Goal: Information Seeking & Learning: Learn about a topic

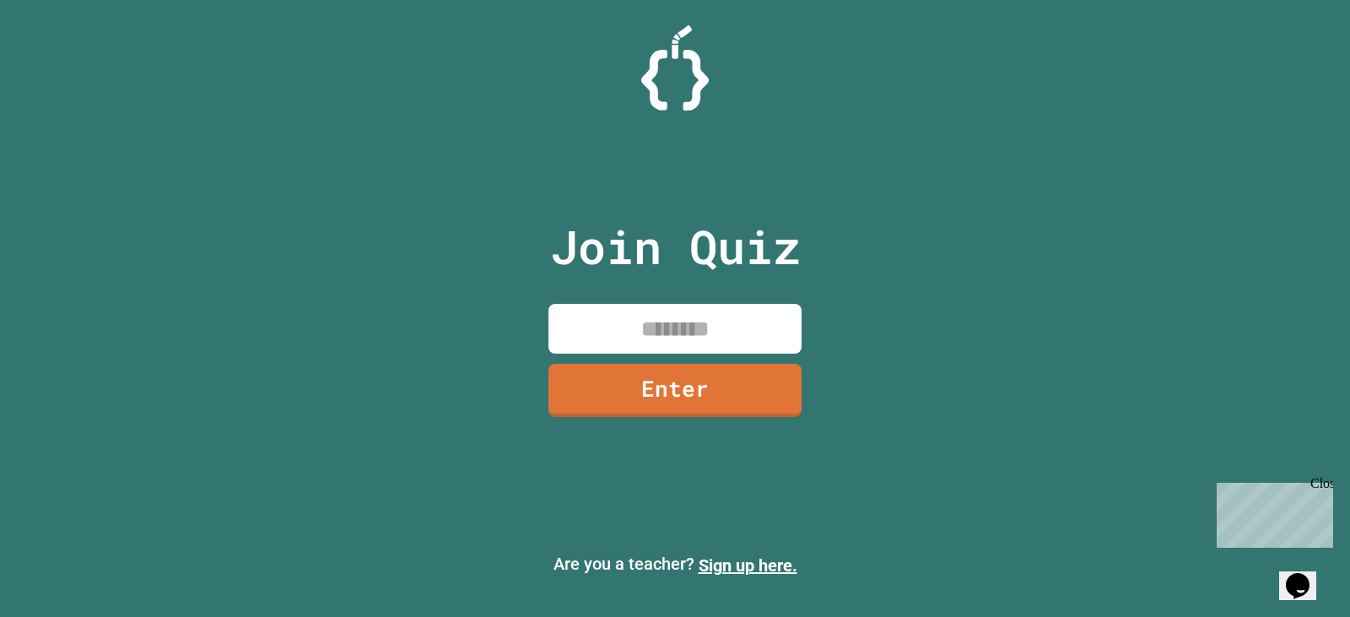
drag, startPoint x: 676, startPoint y: 342, endPoint x: 657, endPoint y: 341, distance: 19.4
click at [657, 341] on input at bounding box center [675, 329] width 253 height 50
type input "********"
click at [733, 401] on link "Enter" at bounding box center [675, 389] width 257 height 56
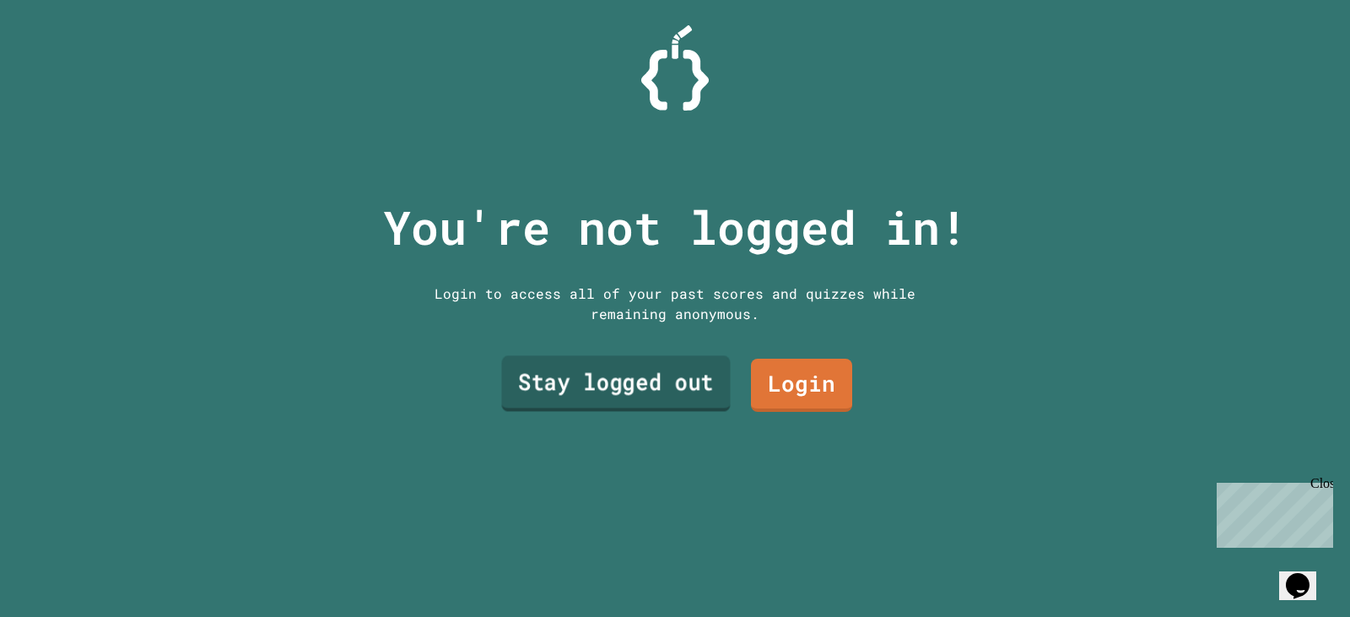
click at [602, 374] on link "Stay logged out" at bounding box center [615, 384] width 229 height 56
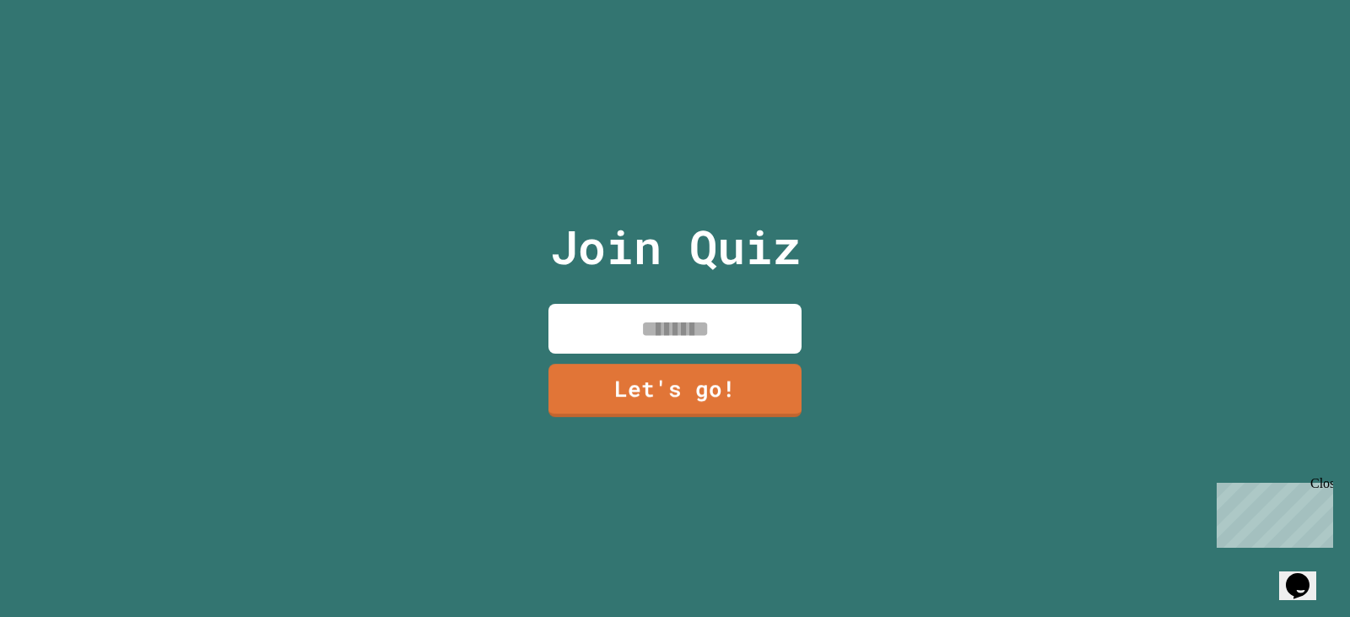
click at [641, 328] on input at bounding box center [675, 329] width 253 height 50
type input "*"
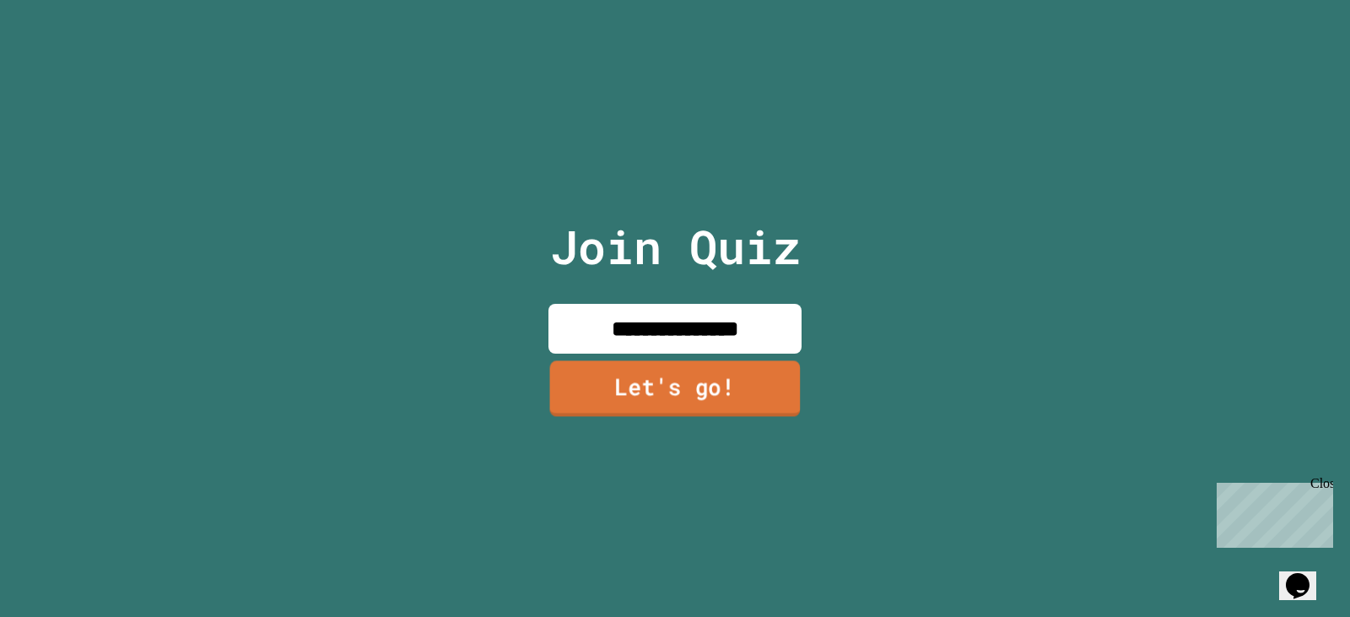
type input "**********"
click at [674, 399] on link "Let's go!" at bounding box center [675, 388] width 251 height 56
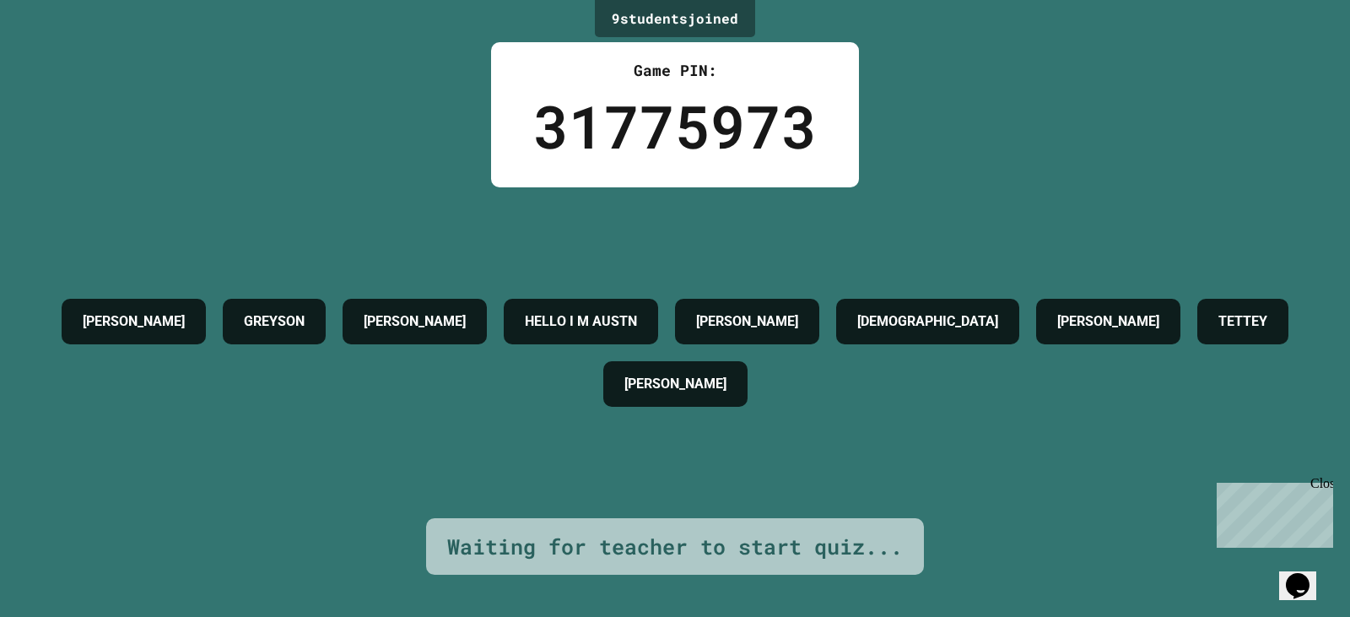
click at [452, 212] on div "[PERSON_NAME] [PERSON_NAME] HELLO I M [PERSON_NAME] [PERSON_NAME] AIDEN" at bounding box center [675, 352] width 1266 height 331
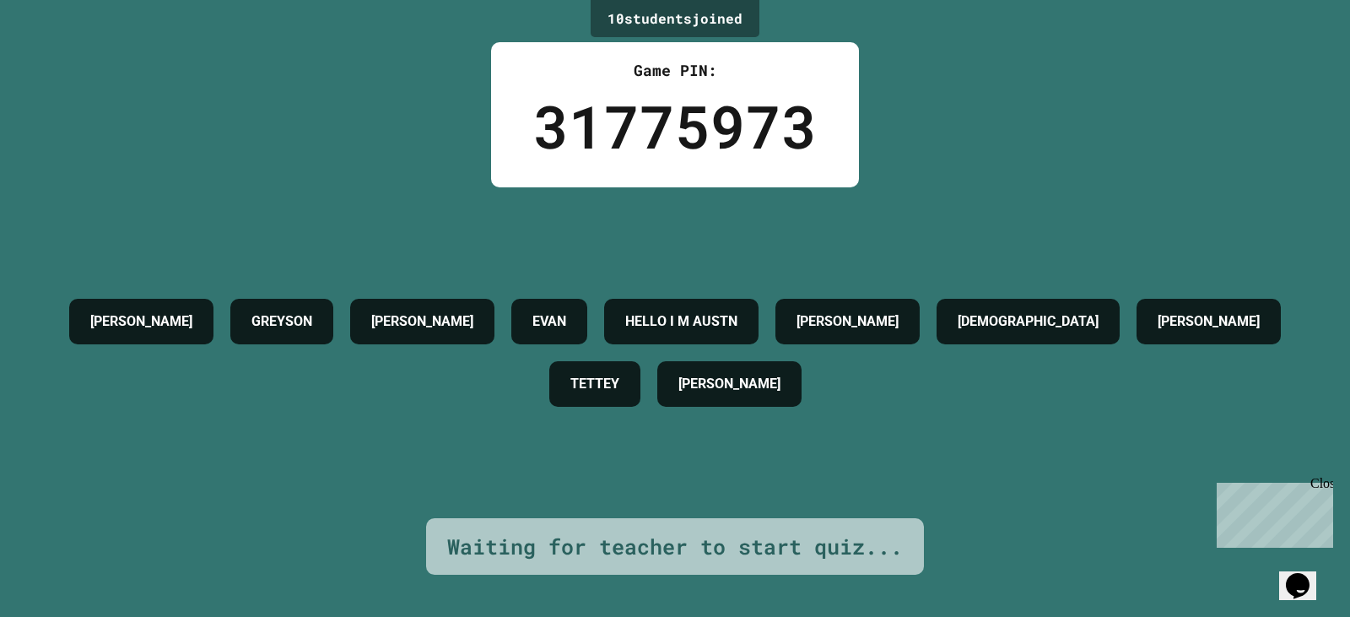
click at [245, 219] on div "[PERSON_NAME] [PERSON_NAME] [PERSON_NAME] HELLO I M [PERSON_NAME] [PERSON_NAME]…" at bounding box center [675, 352] width 1266 height 331
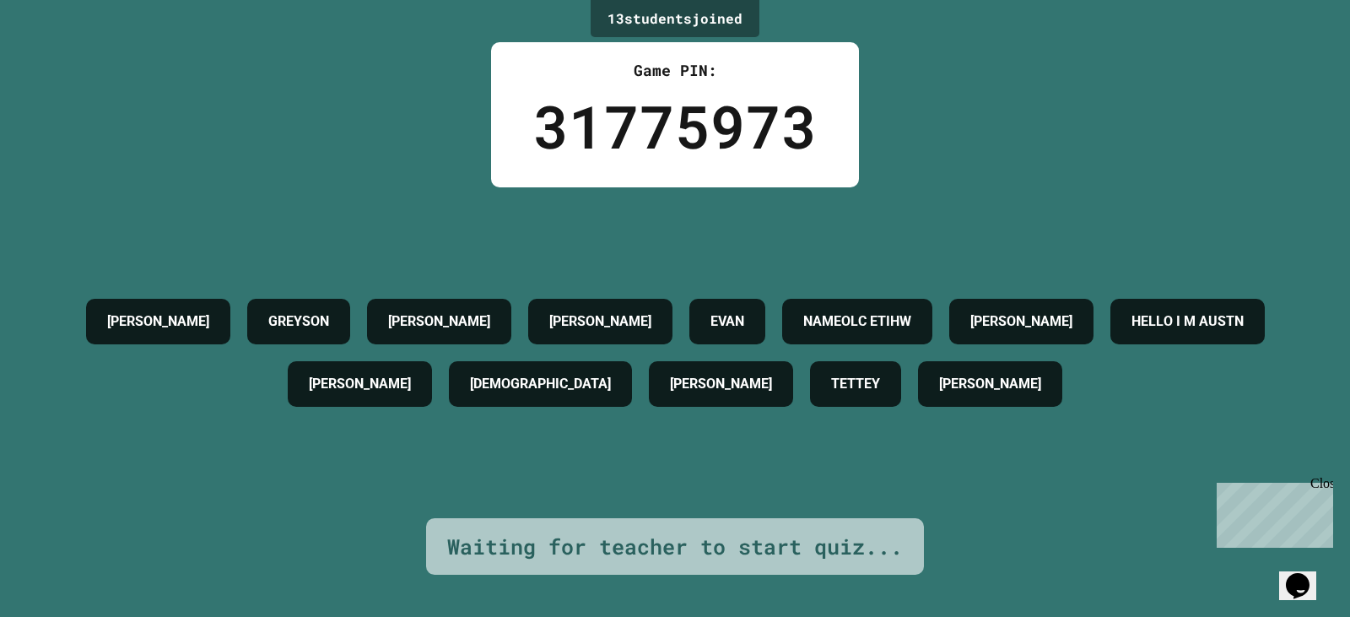
click at [1288, 572] on div "Opens Chat This icon Opens the chat window." at bounding box center [1298, 585] width 27 height 27
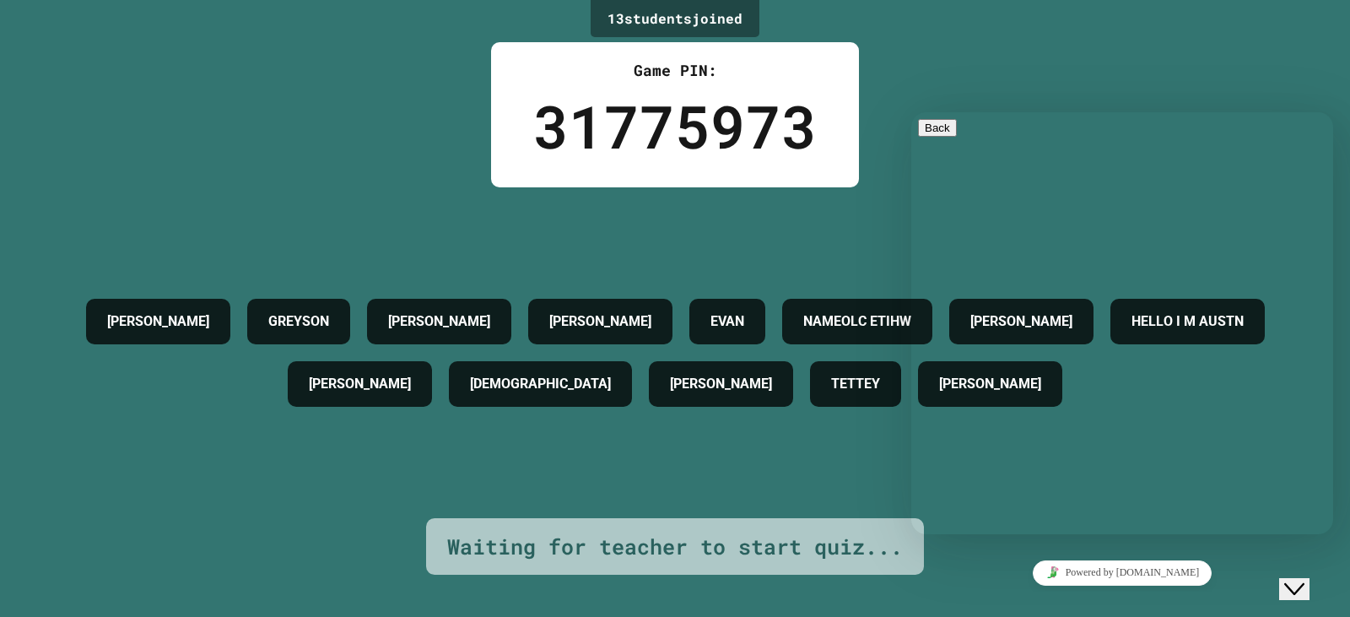
click at [912, 112] on textarea at bounding box center [912, 112] width 0 height 0
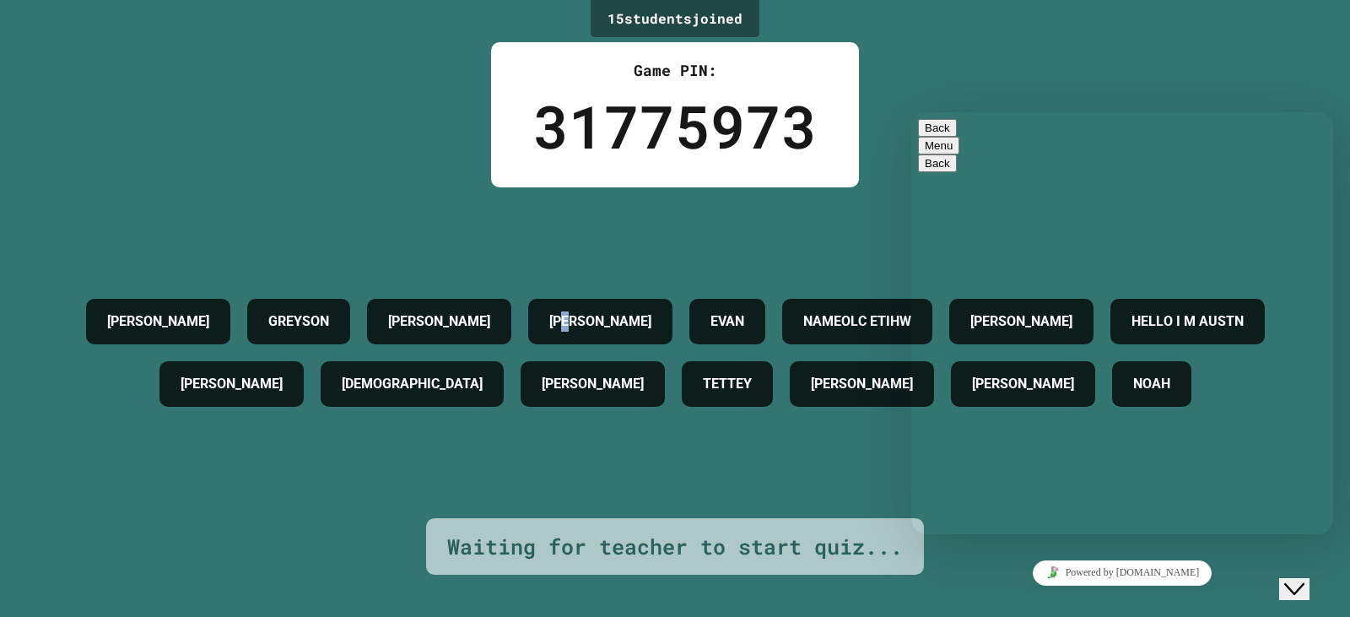
drag, startPoint x: 611, startPoint y: 257, endPoint x: 598, endPoint y: 257, distance: 12.7
click at [598, 311] on h4 "[PERSON_NAME]" at bounding box center [600, 321] width 102 height 20
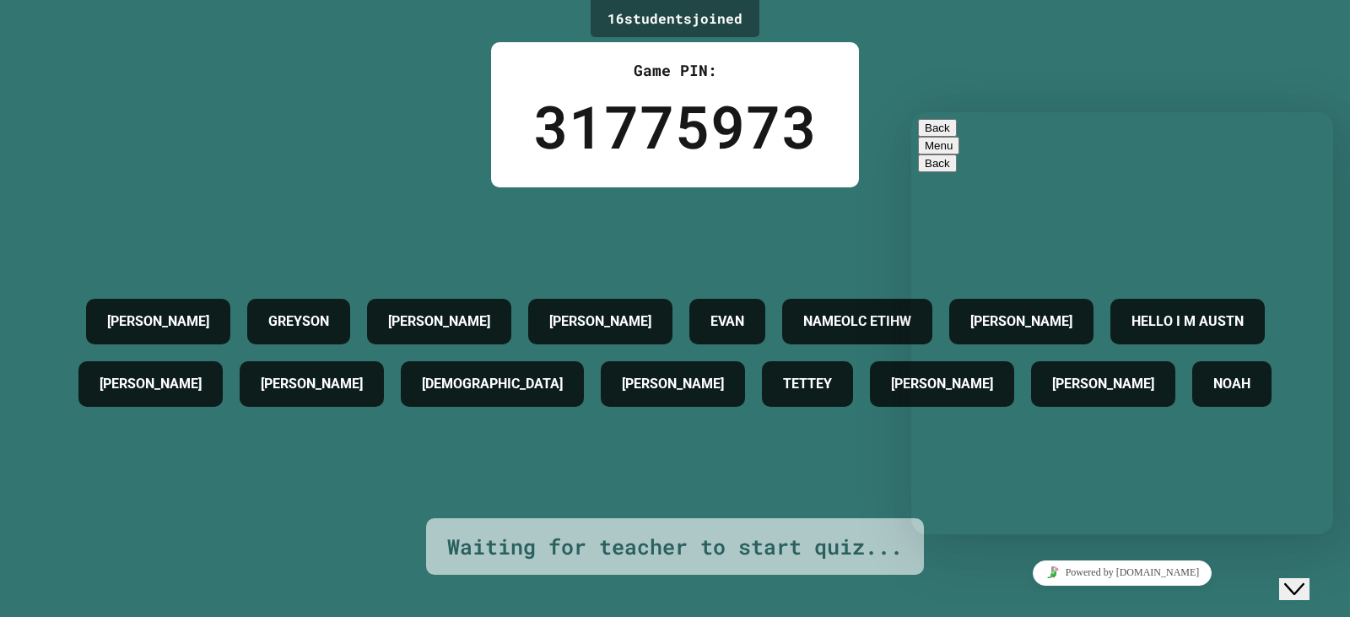
click at [623, 311] on h4 "[PERSON_NAME]" at bounding box center [600, 321] width 102 height 20
drag, startPoint x: 623, startPoint y: 257, endPoint x: 593, endPoint y: 260, distance: 30.5
click at [593, 311] on h4 "[PERSON_NAME]" at bounding box center [600, 321] width 102 height 20
drag, startPoint x: 593, startPoint y: 260, endPoint x: 623, endPoint y: 265, distance: 30.8
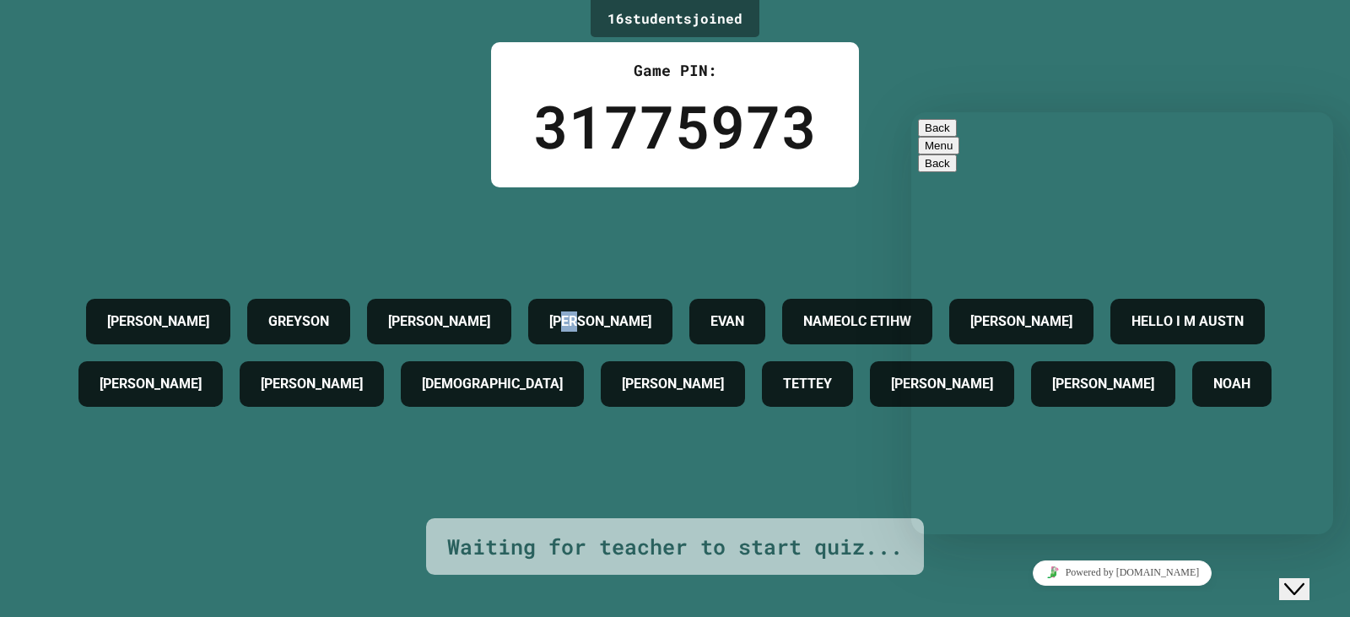
click at [623, 311] on h4 "[PERSON_NAME]" at bounding box center [600, 321] width 102 height 20
click at [1240, 594] on div "Hi there Chat now! We typically reply in a few minutes" at bounding box center [1122, 594] width 409 height 0
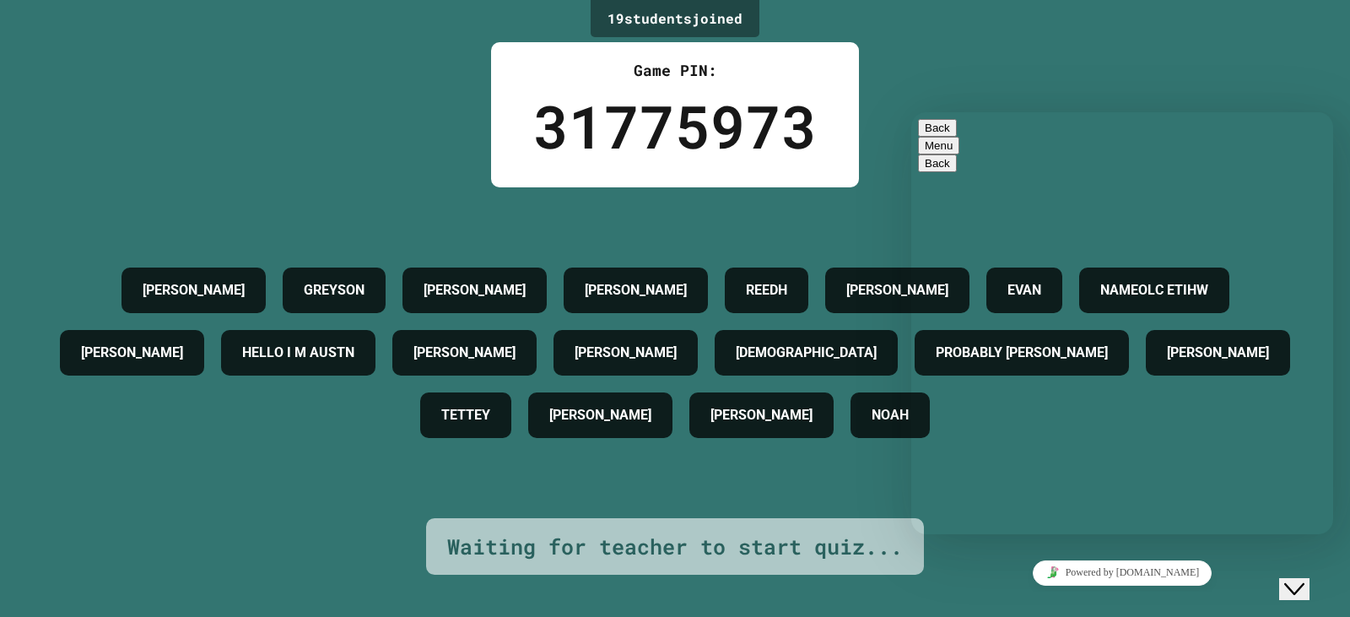
click at [571, 36] on div "19 student s joined Game PIN: 31775973 [PERSON_NAME] [PERSON_NAME] [PERSON_NAME…" at bounding box center [675, 308] width 1350 height 617
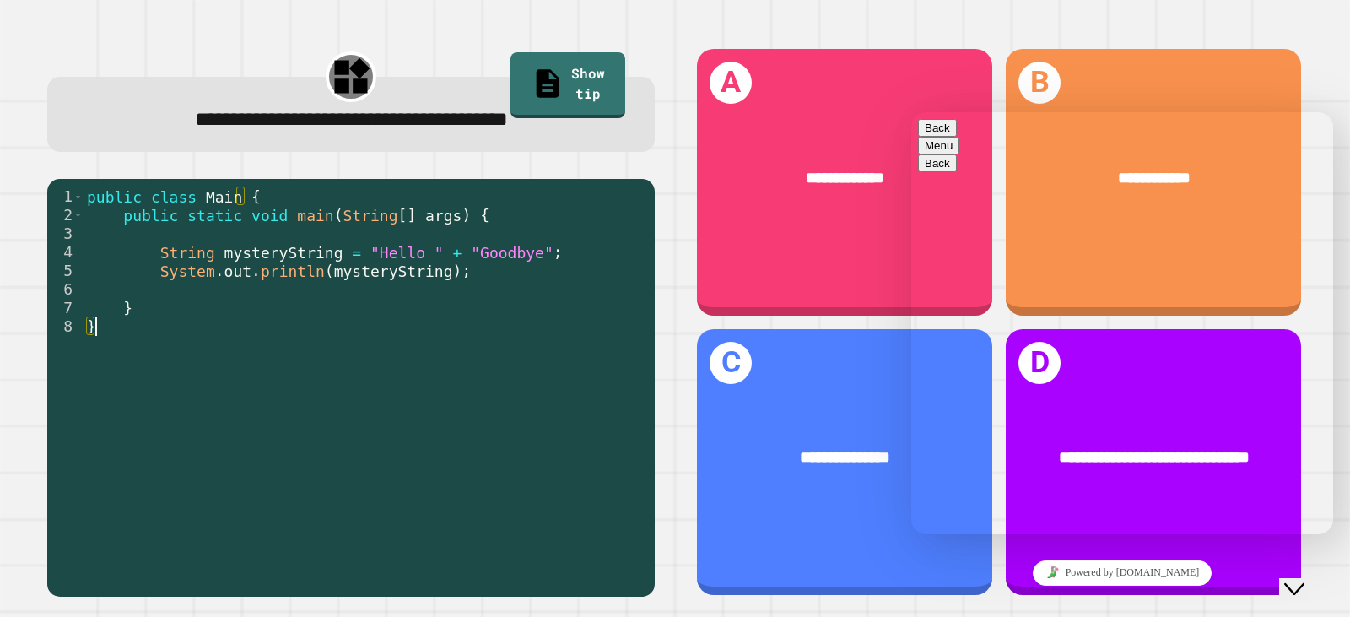
click at [525, 457] on div "public class Main { public static void main ( String [ ] args ) { String myster…" at bounding box center [365, 382] width 563 height 390
click at [1305, 584] on icon "Close Chat This icon closes the chat window." at bounding box center [1295, 589] width 20 height 20
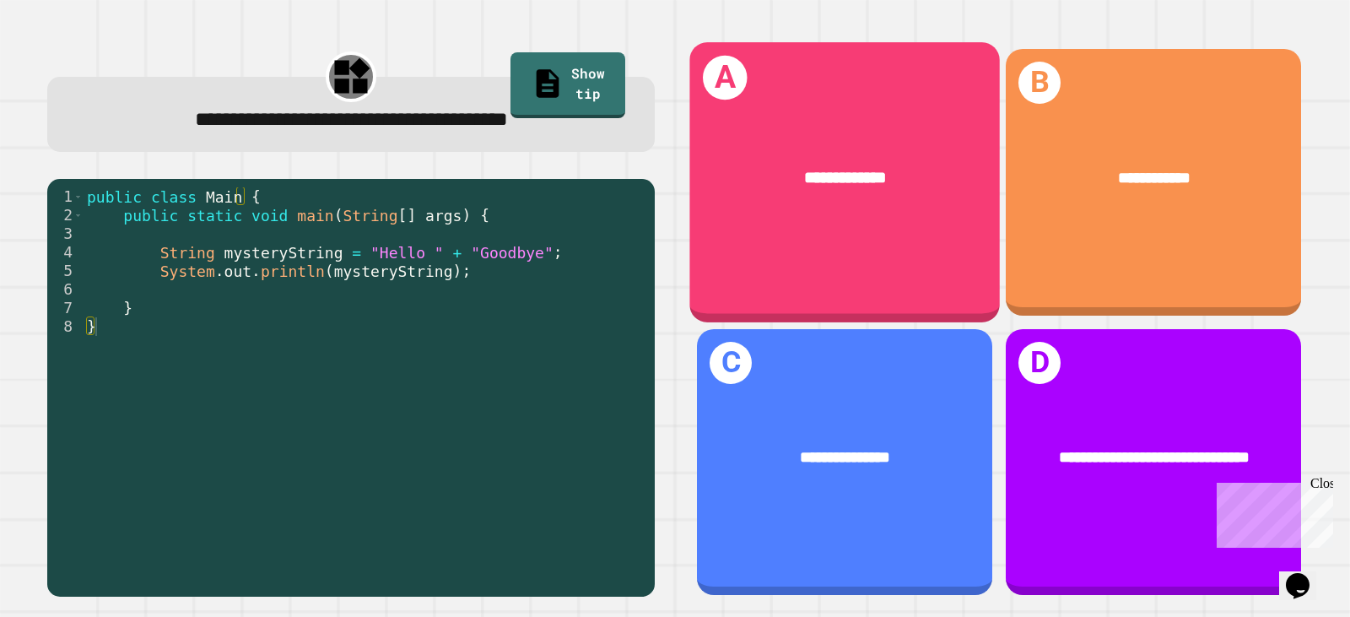
click at [772, 182] on div "**********" at bounding box center [845, 177] width 242 height 25
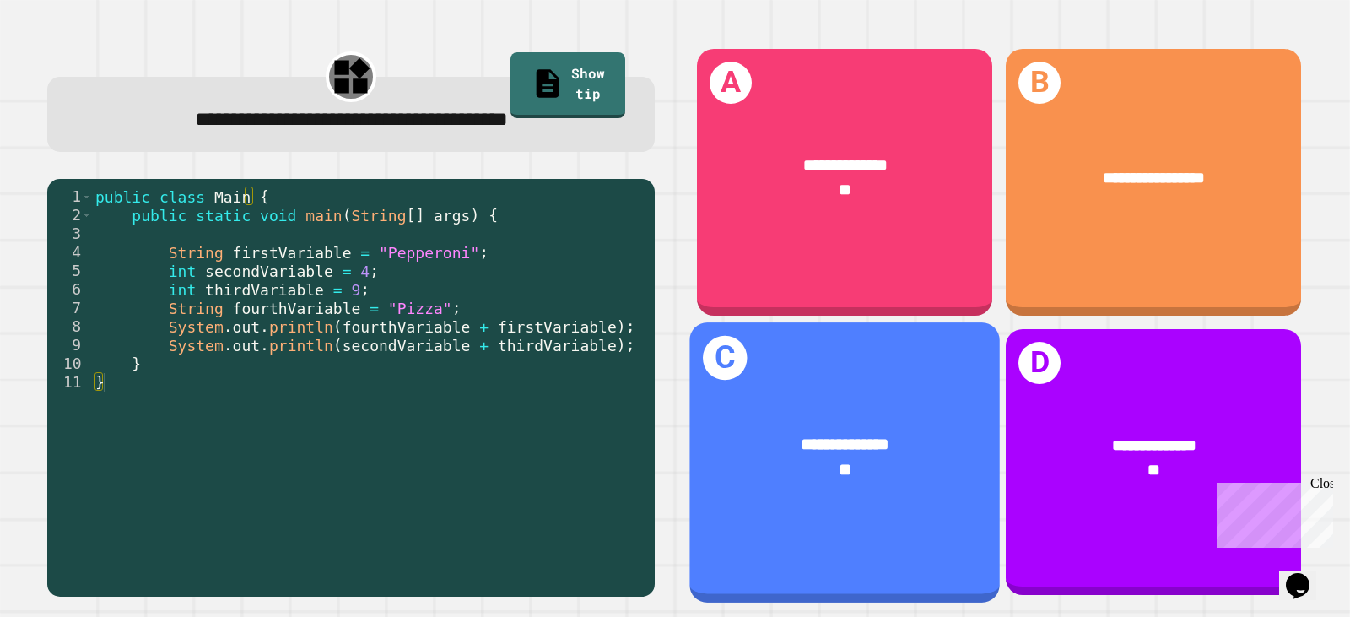
click at [777, 403] on div "**********" at bounding box center [845, 456] width 311 height 117
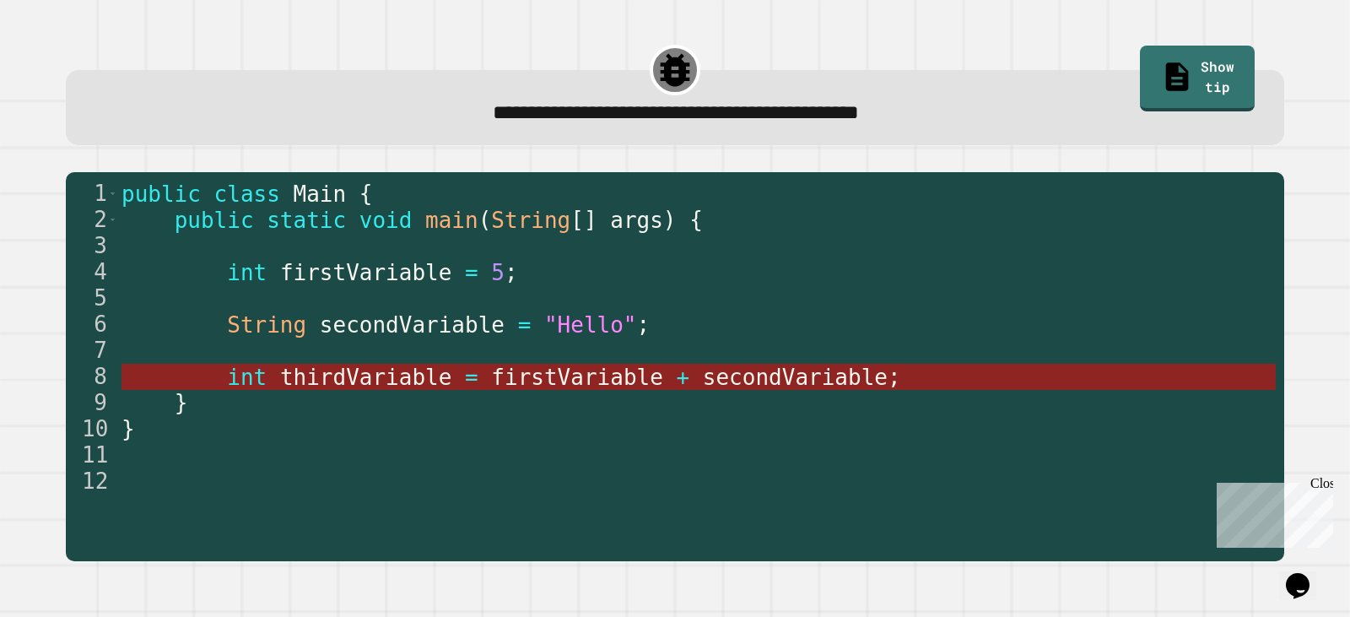
click at [230, 378] on span "int" at bounding box center [247, 377] width 40 height 25
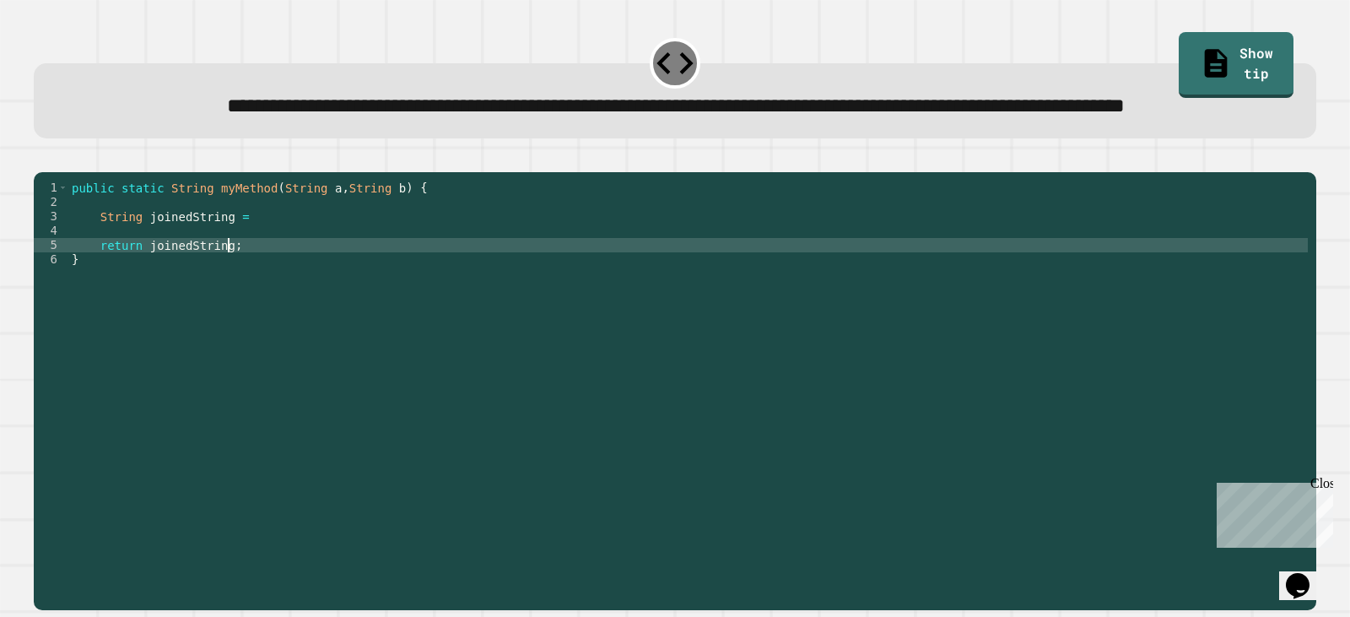
click at [267, 303] on div "public static String myMethod ( String a , String b ) { String joinedString = r…" at bounding box center [688, 353] width 1240 height 344
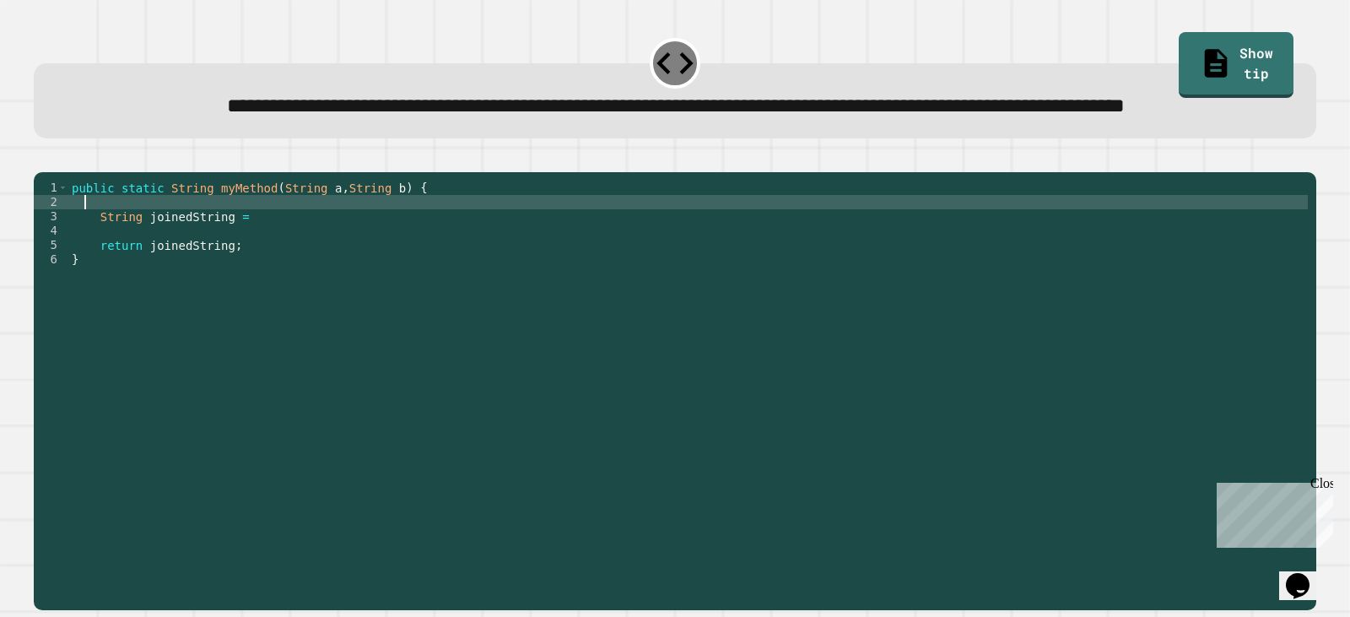
click at [256, 266] on div "public static String myMethod ( String a , String b ) { String joinedString = r…" at bounding box center [688, 353] width 1240 height 344
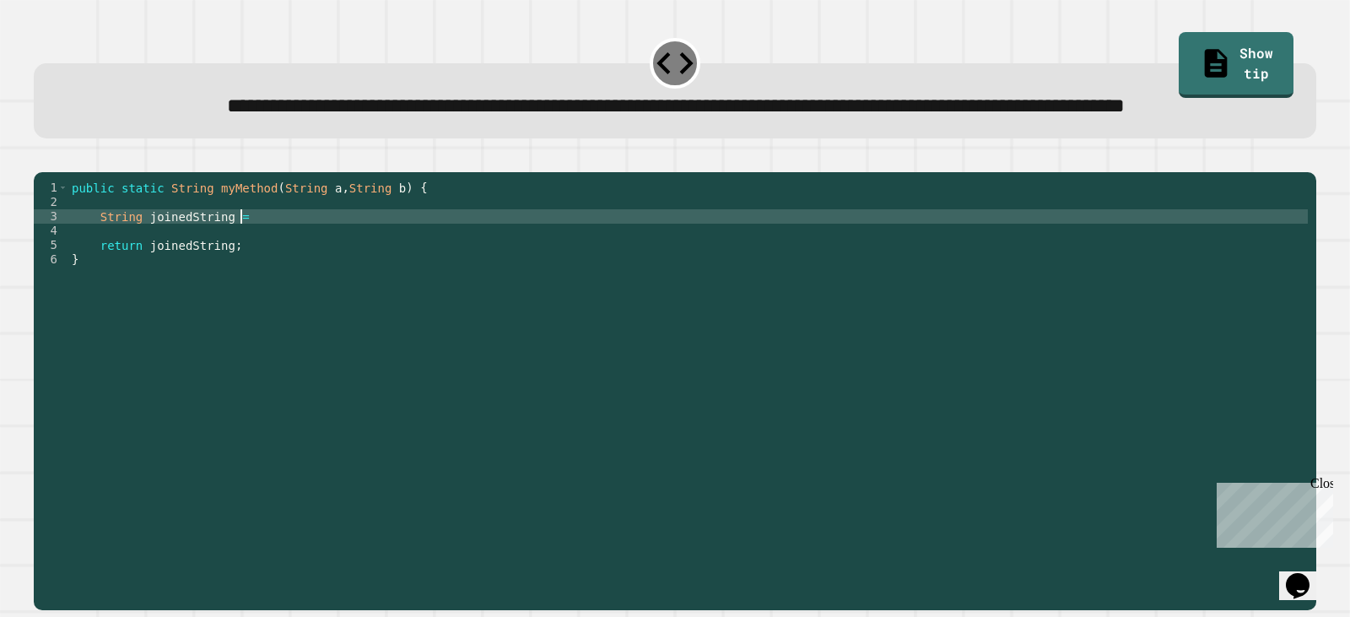
click at [269, 277] on div "public static String myMethod ( String a , String b ) { String joinedString = r…" at bounding box center [688, 353] width 1240 height 344
type textarea "**********"
drag, startPoint x: 62, startPoint y: 228, endPoint x: 55, endPoint y: 217, distance: 13.3
click at [57, 172] on div at bounding box center [675, 162] width 1283 height 20
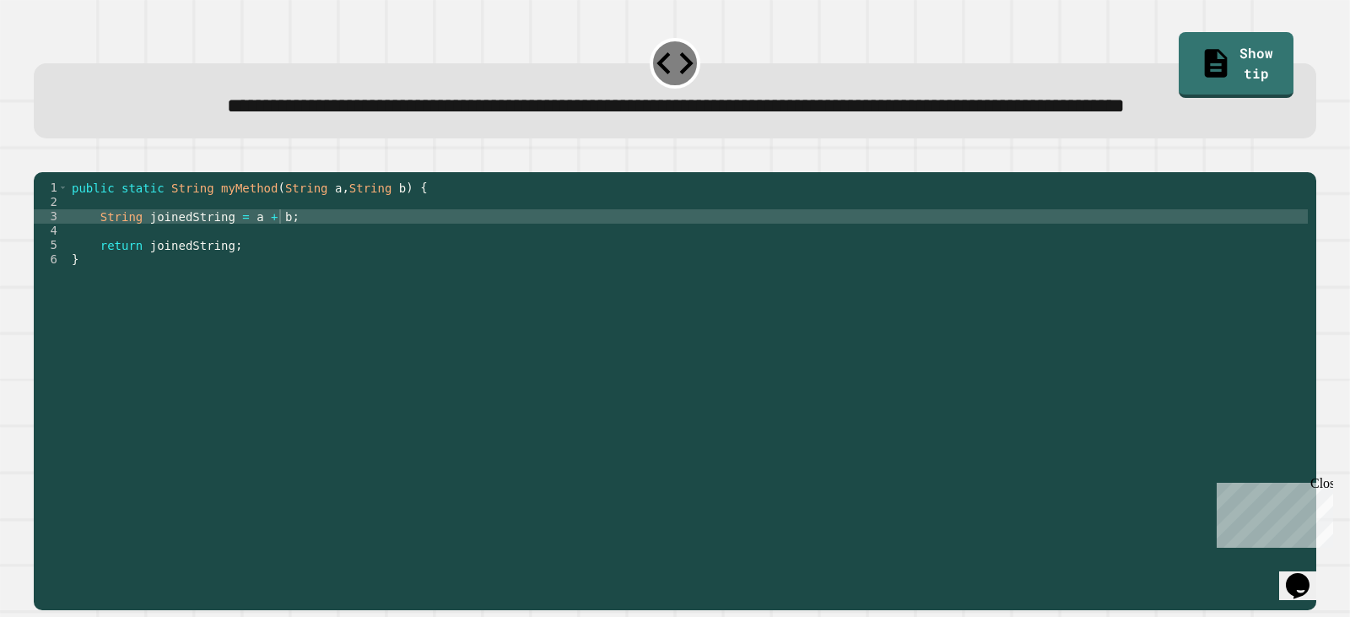
click at [42, 158] on button "button" at bounding box center [42, 158] width 0 height 0
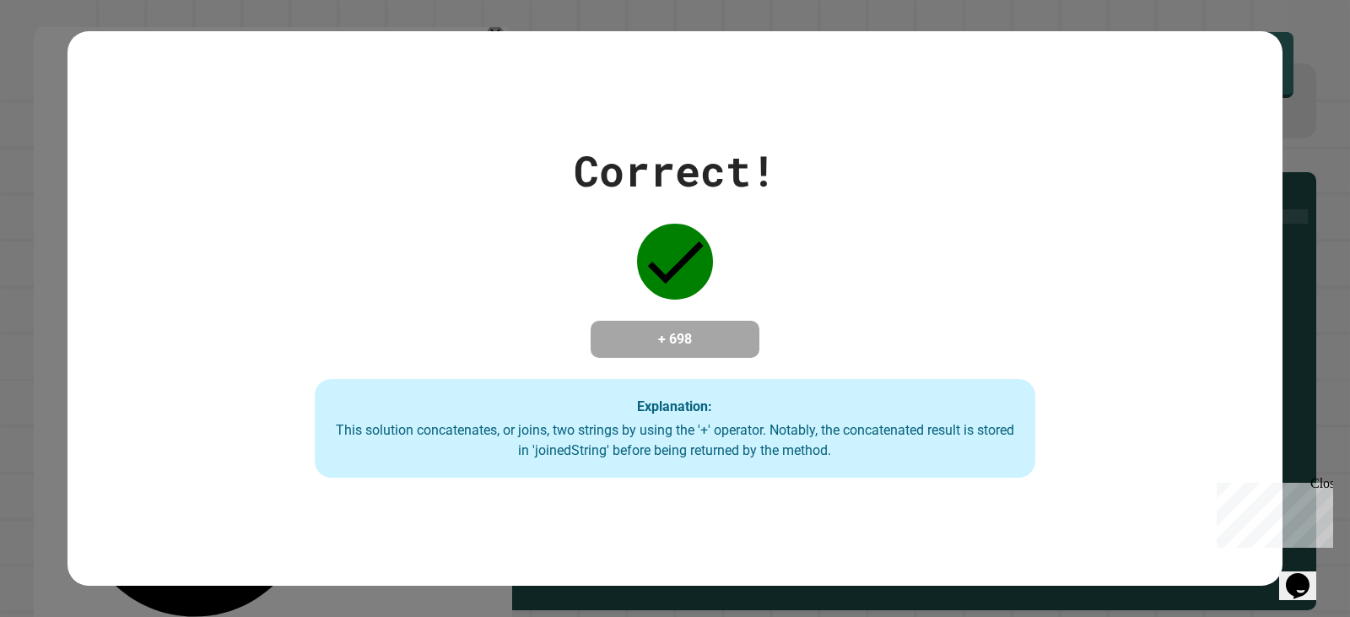
click at [344, 291] on div "Correct! + 698 Explanation: This solution concatenates, or joins, two strings b…" at bounding box center [675, 308] width 1029 height 339
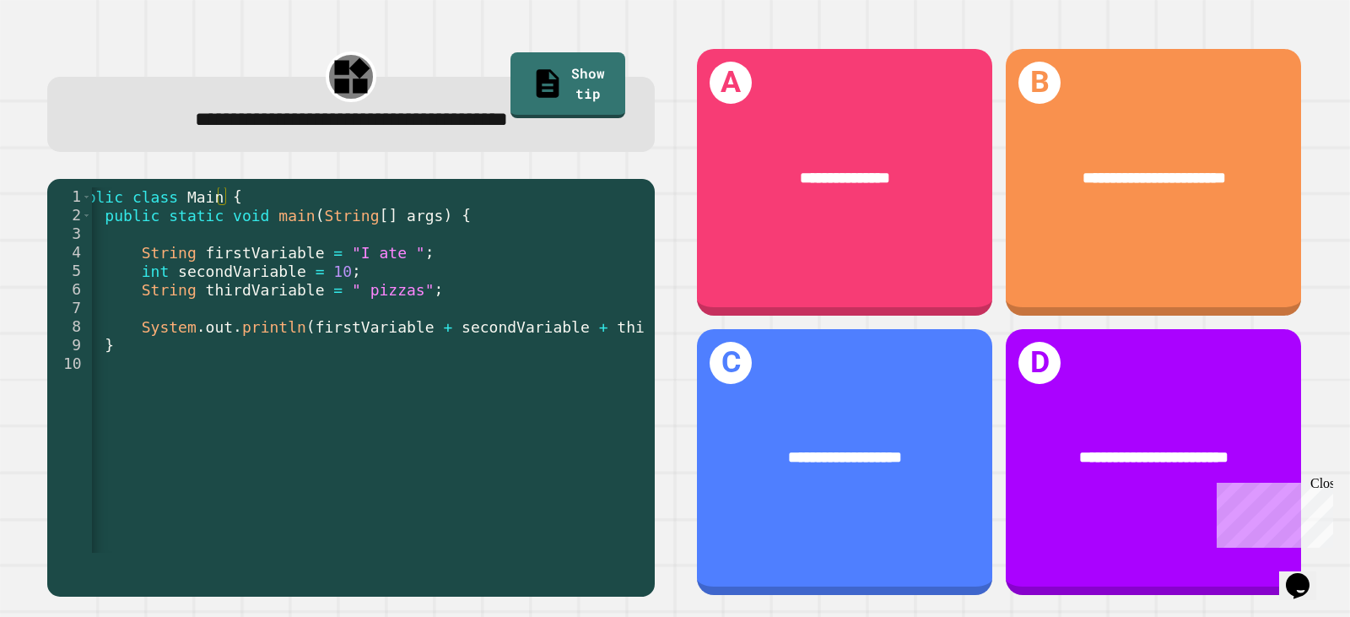
scroll to position [0, 0]
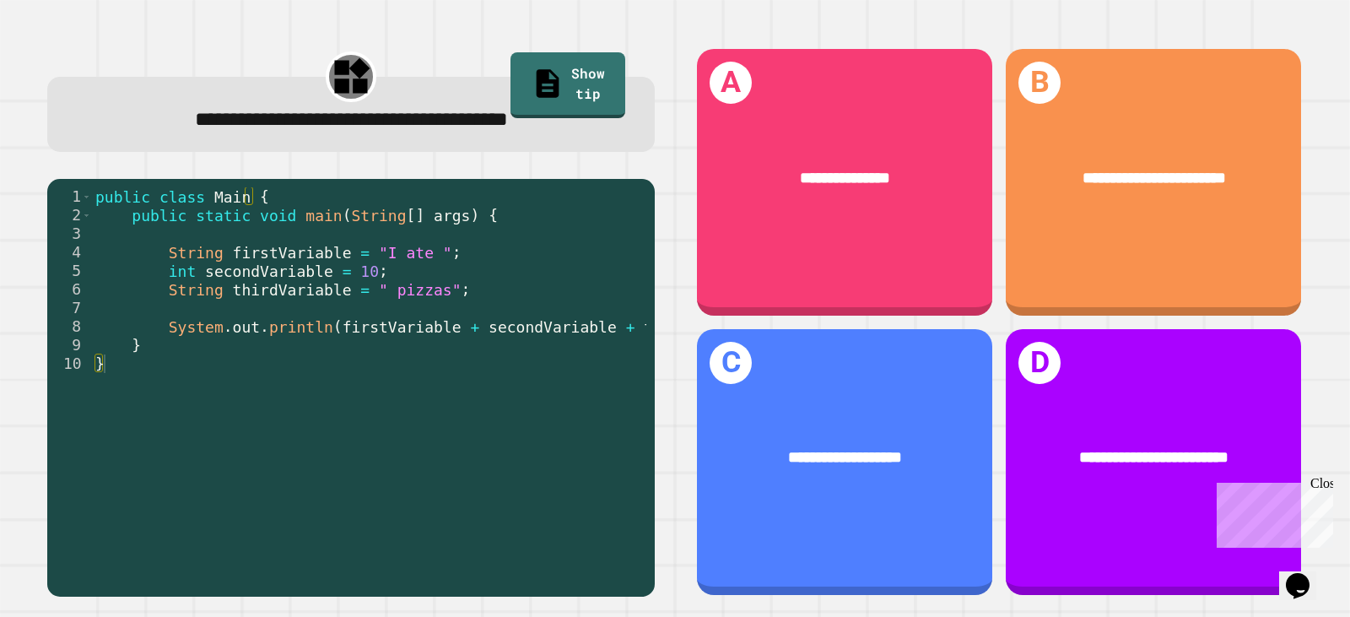
click at [800, 169] on span "**********" at bounding box center [845, 177] width 90 height 16
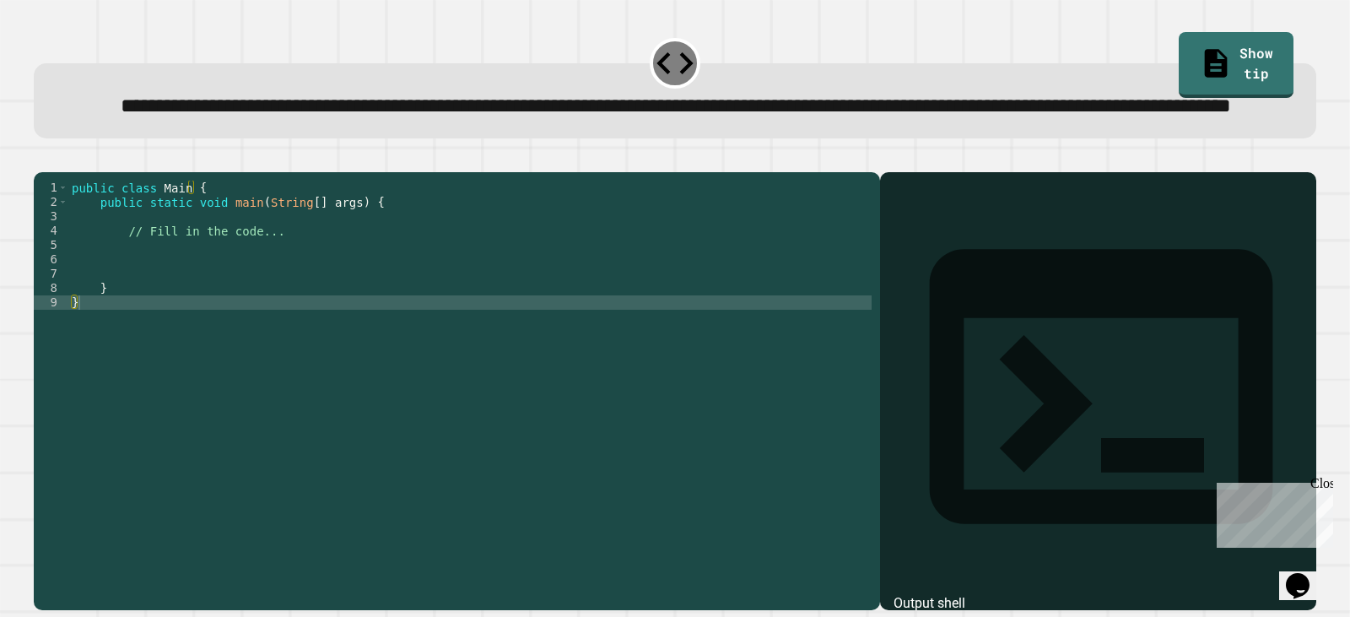
click at [206, 287] on div "public class Main { public static void main ( String [ ] args ) { // Fill in th…" at bounding box center [470, 353] width 804 height 344
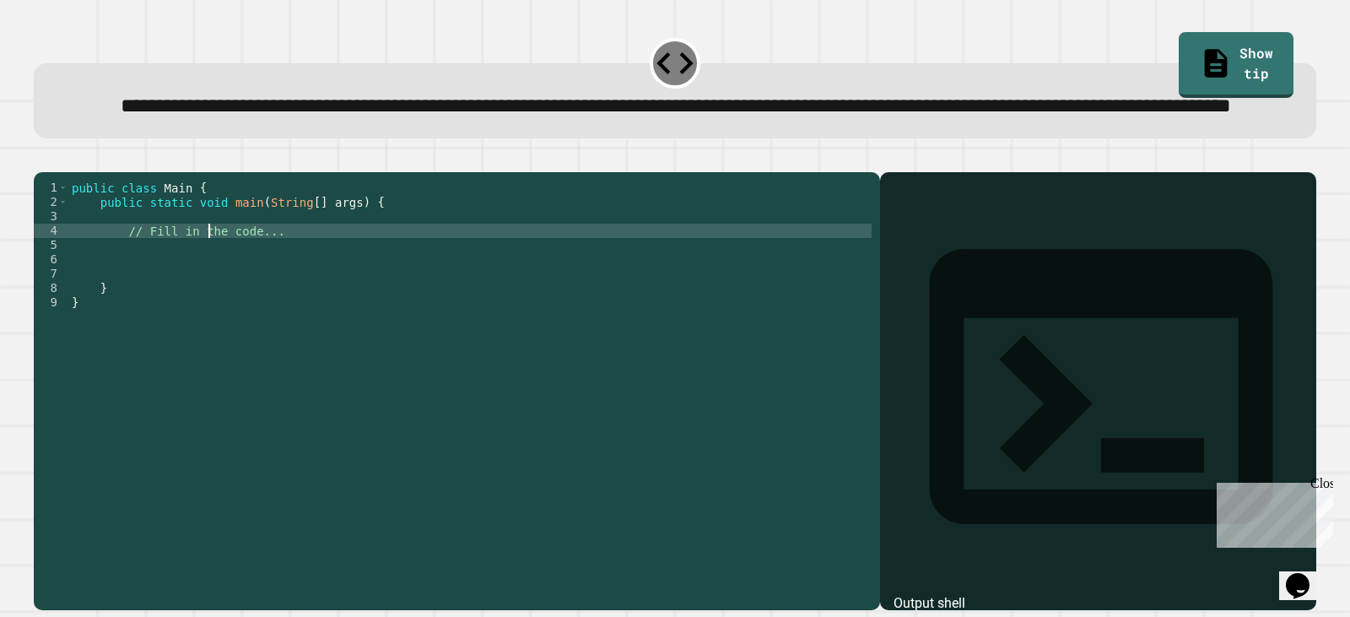
click at [280, 281] on div "public class Main { public static void main ( String [ ] args ) { // Fill in th…" at bounding box center [470, 353] width 804 height 344
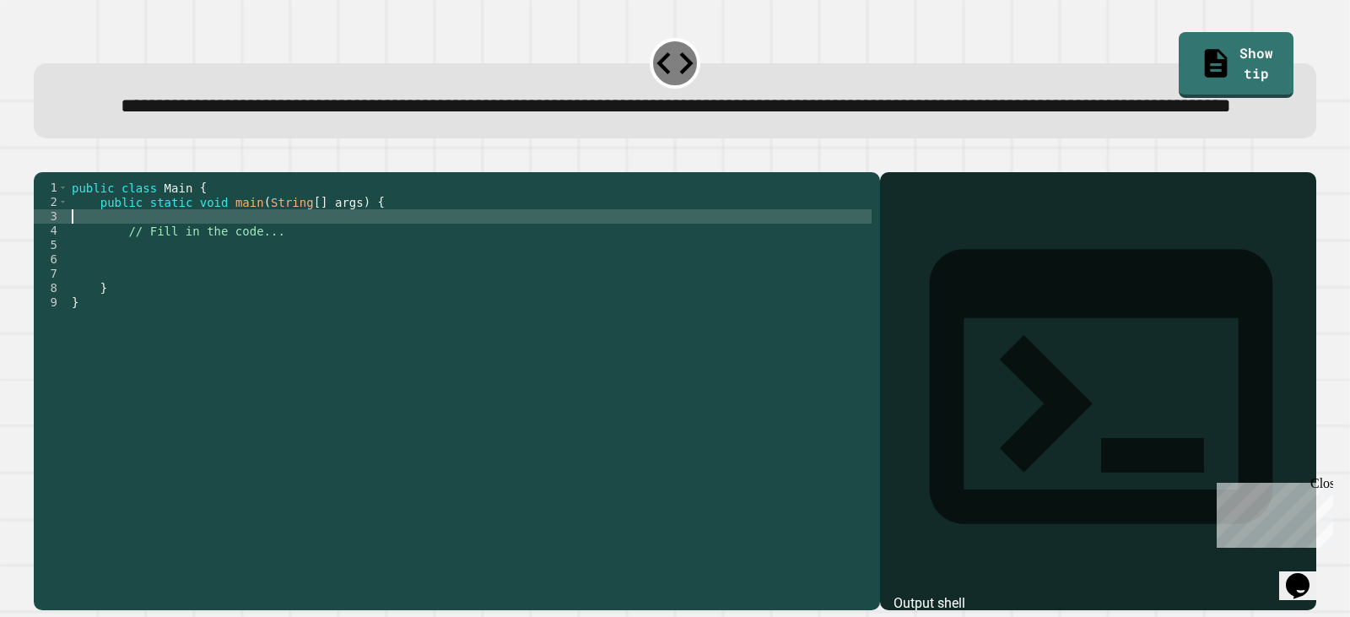
click at [289, 281] on div "public class Main { public static void main ( String [ ] args ) { // Fill in th…" at bounding box center [470, 353] width 804 height 344
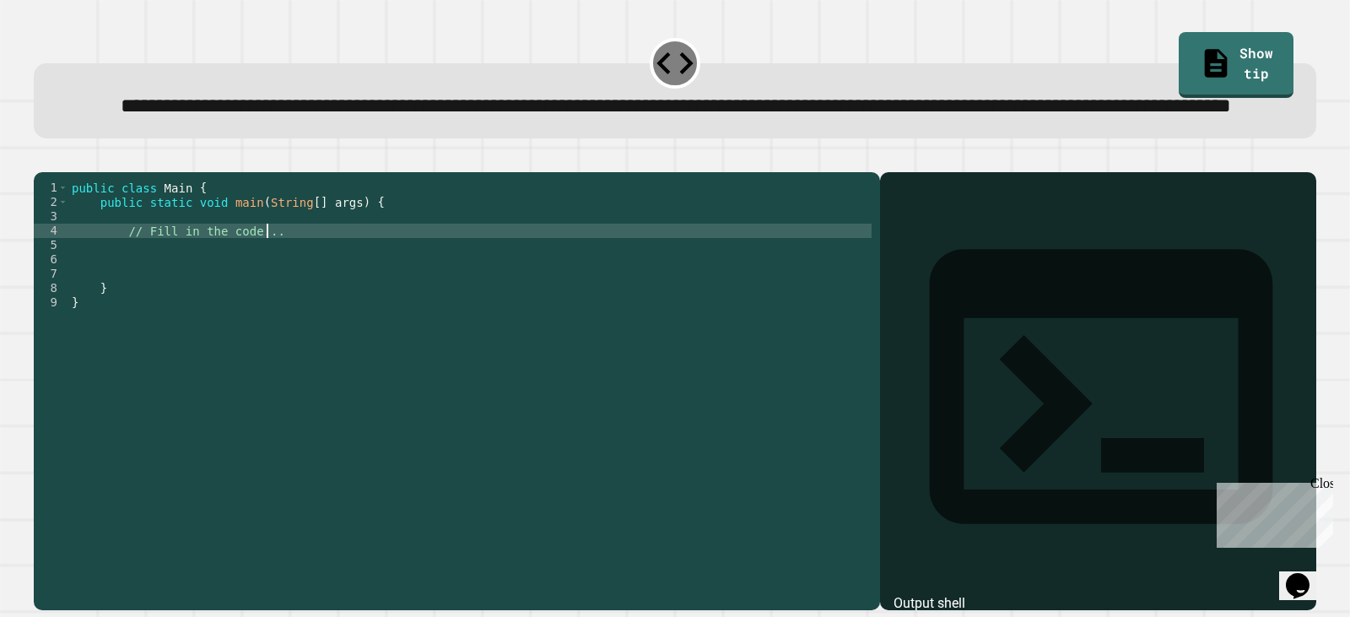
click at [286, 294] on div "public class Main { public static void main ( String [ ] args ) { // Fill in th…" at bounding box center [470, 353] width 804 height 344
type textarea "**********"
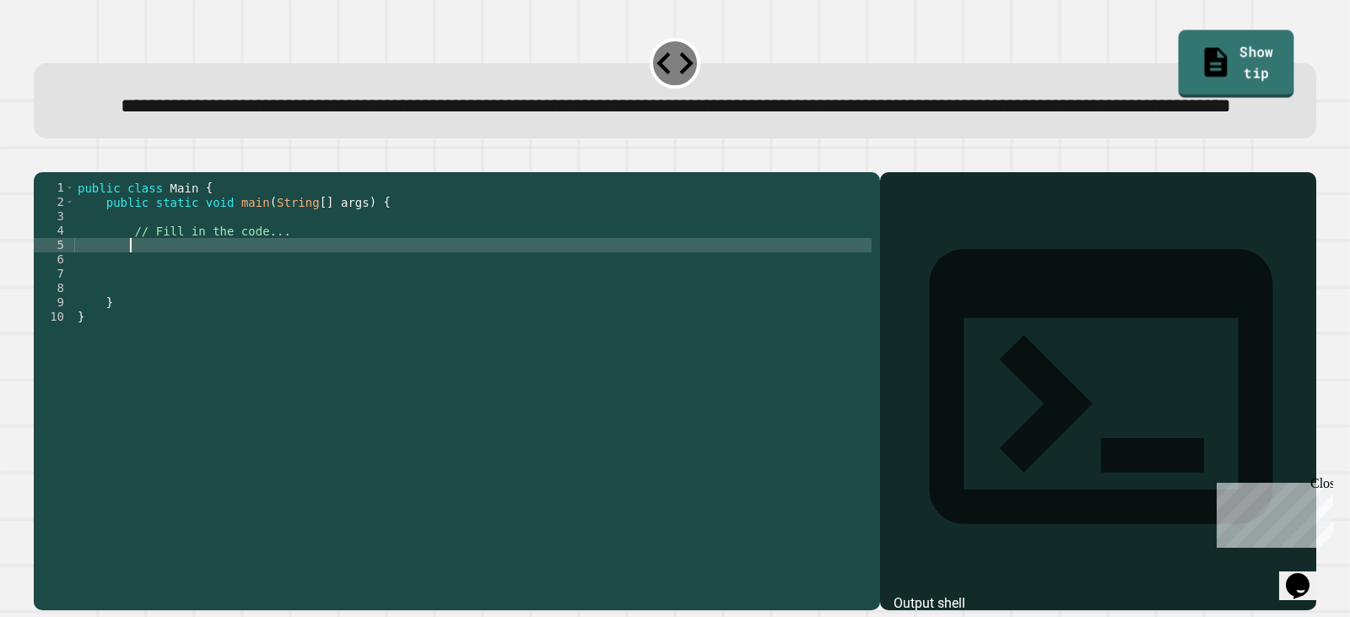
click at [1210, 67] on link "Show tip" at bounding box center [1237, 64] width 116 height 68
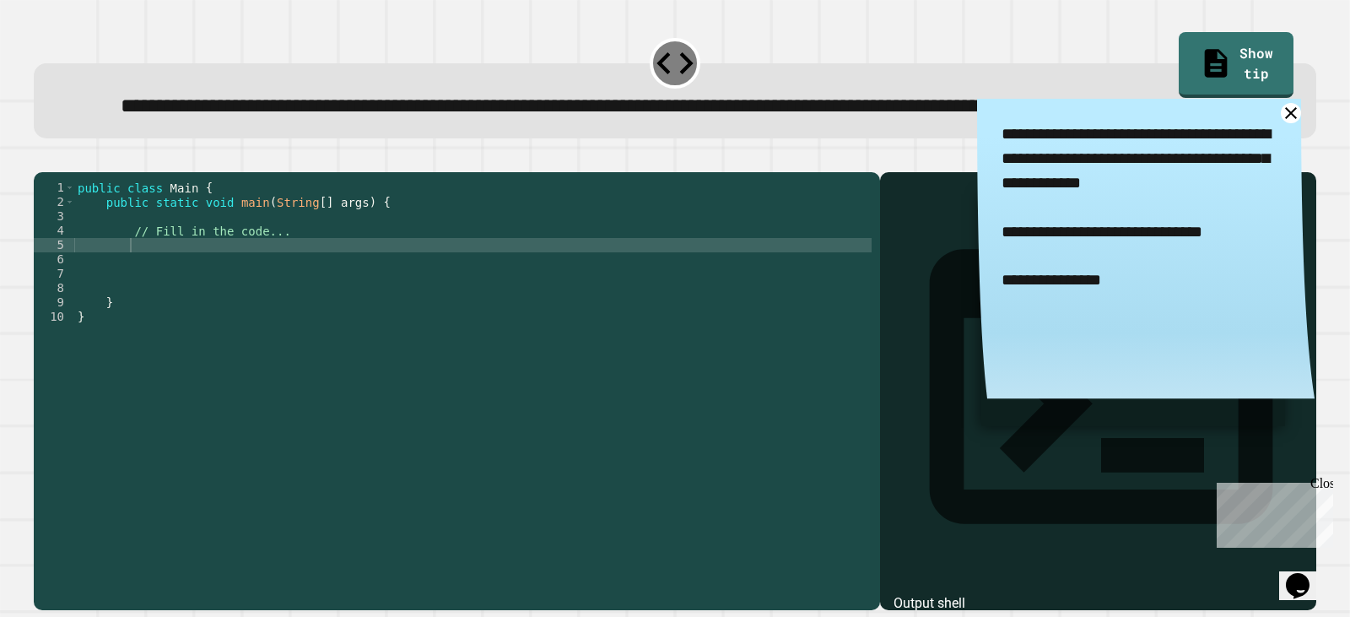
click at [415, 299] on div "public class Main { public static void main ( String [ ] args ) { // Fill in th…" at bounding box center [473, 353] width 798 height 344
click at [419, 300] on div "public class Main { public static void main ( String [ ] args ) { // Fill in th…" at bounding box center [473, 353] width 798 height 344
type textarea "**********"
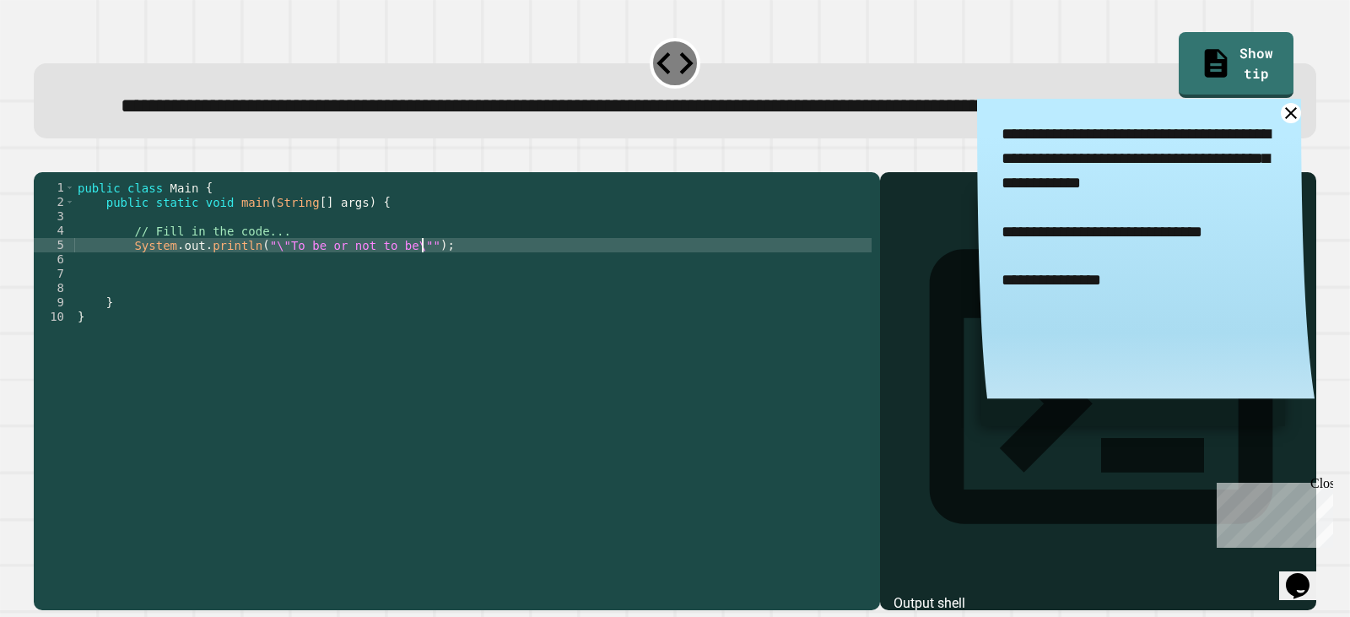
click at [56, 172] on div at bounding box center [675, 162] width 1283 height 20
click at [42, 158] on button "button" at bounding box center [42, 158] width 0 height 0
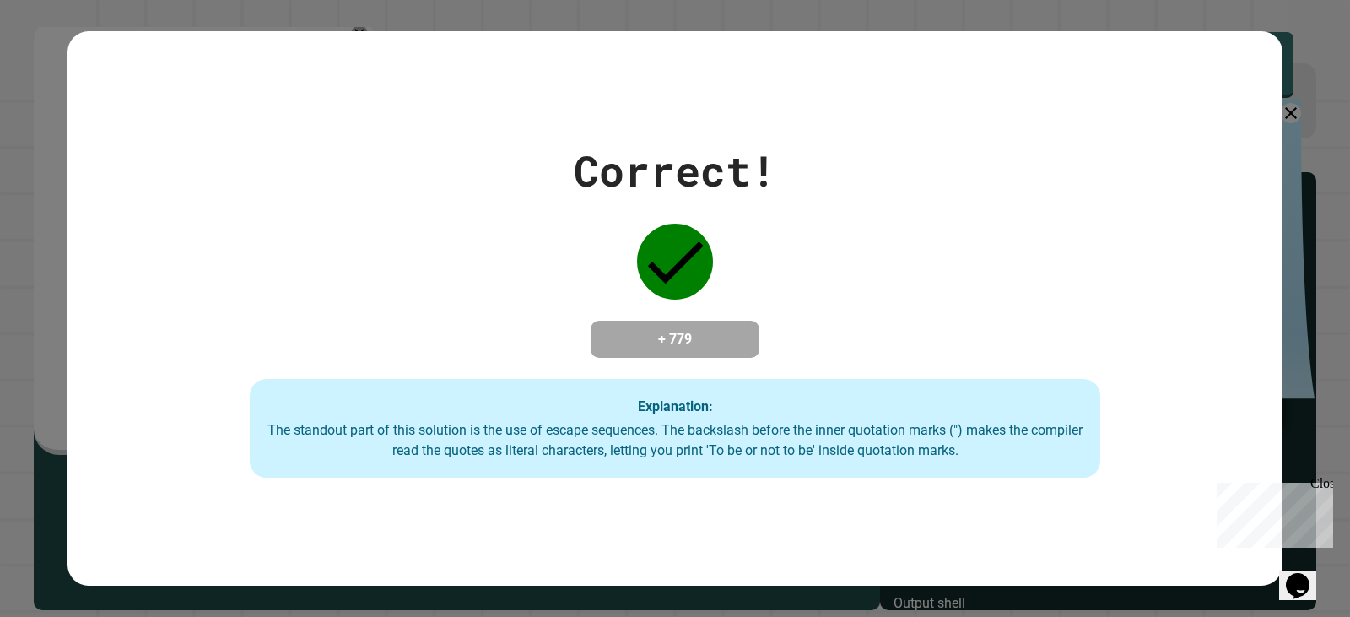
click at [923, 223] on div "Correct! + 779 Explanation: The standout part of this solution is the use of es…" at bounding box center [675, 308] width 1215 height 339
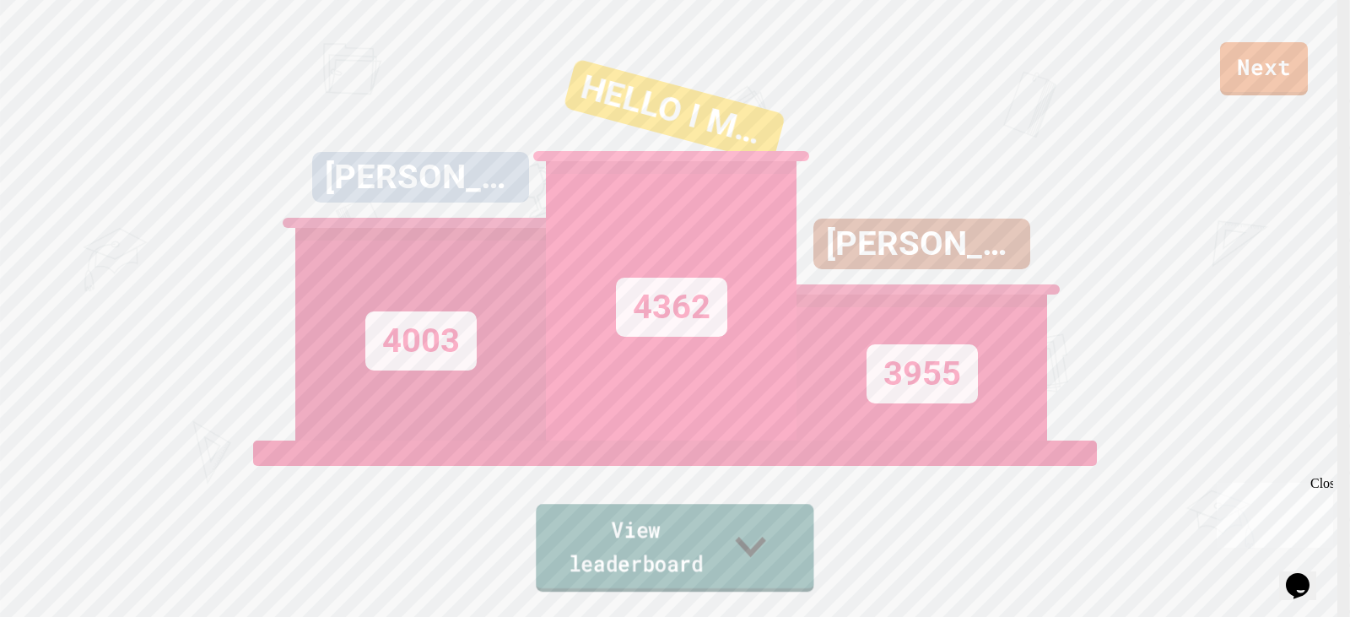
click at [712, 579] on link "View leaderboard" at bounding box center [675, 548] width 278 height 88
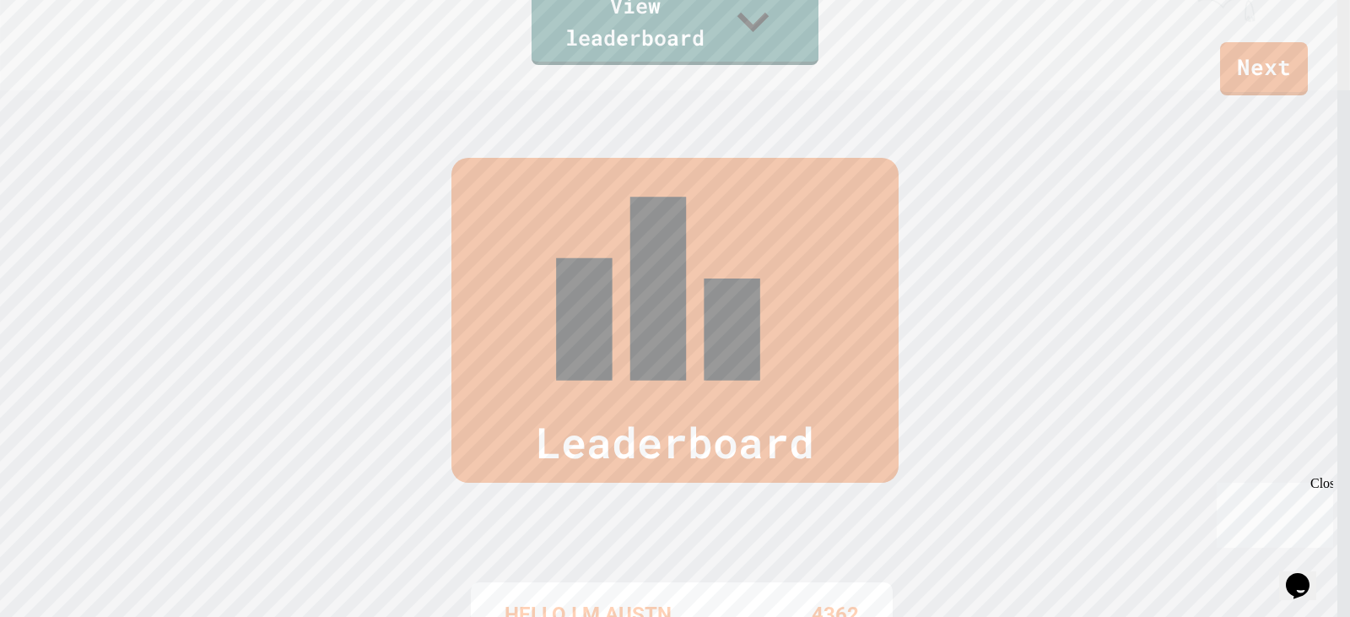
scroll to position [611, 0]
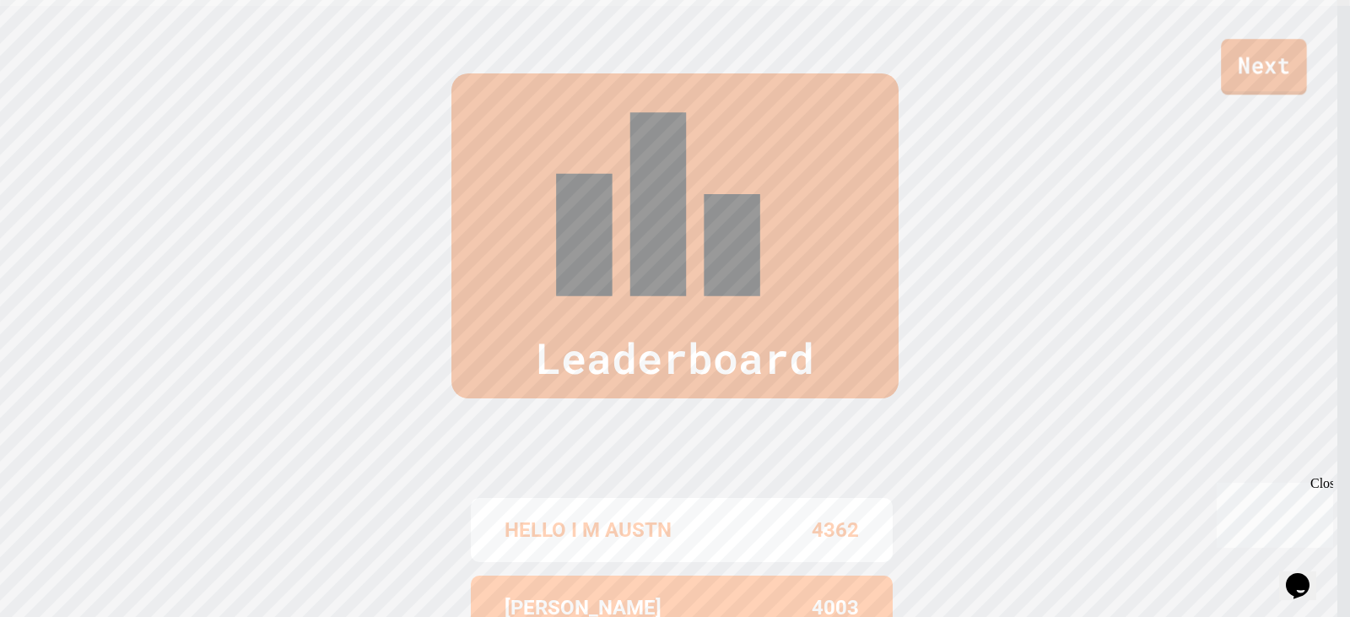
click at [1247, 76] on link "Next" at bounding box center [1264, 67] width 86 height 56
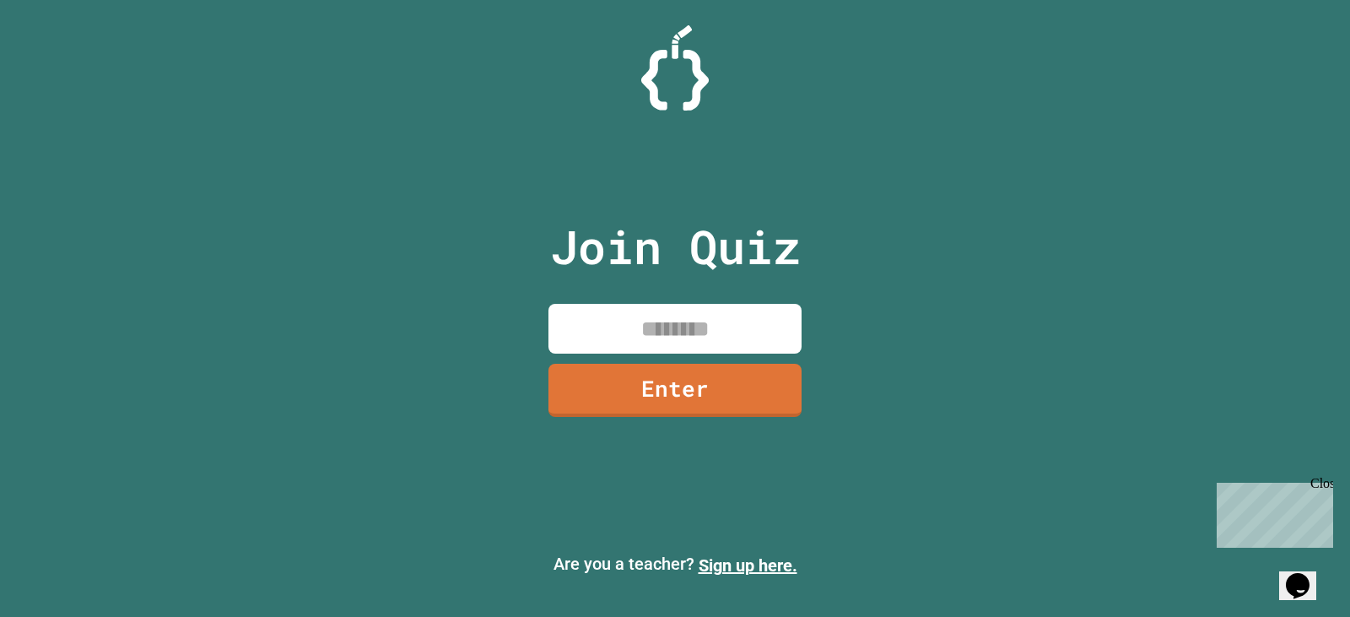
click at [938, 169] on div "Join Quiz Enter Are you a teacher? Sign up here." at bounding box center [675, 308] width 1350 height 617
click at [714, 315] on input at bounding box center [675, 329] width 253 height 50
type input "********"
click at [644, 414] on link "Enter" at bounding box center [675, 390] width 255 height 54
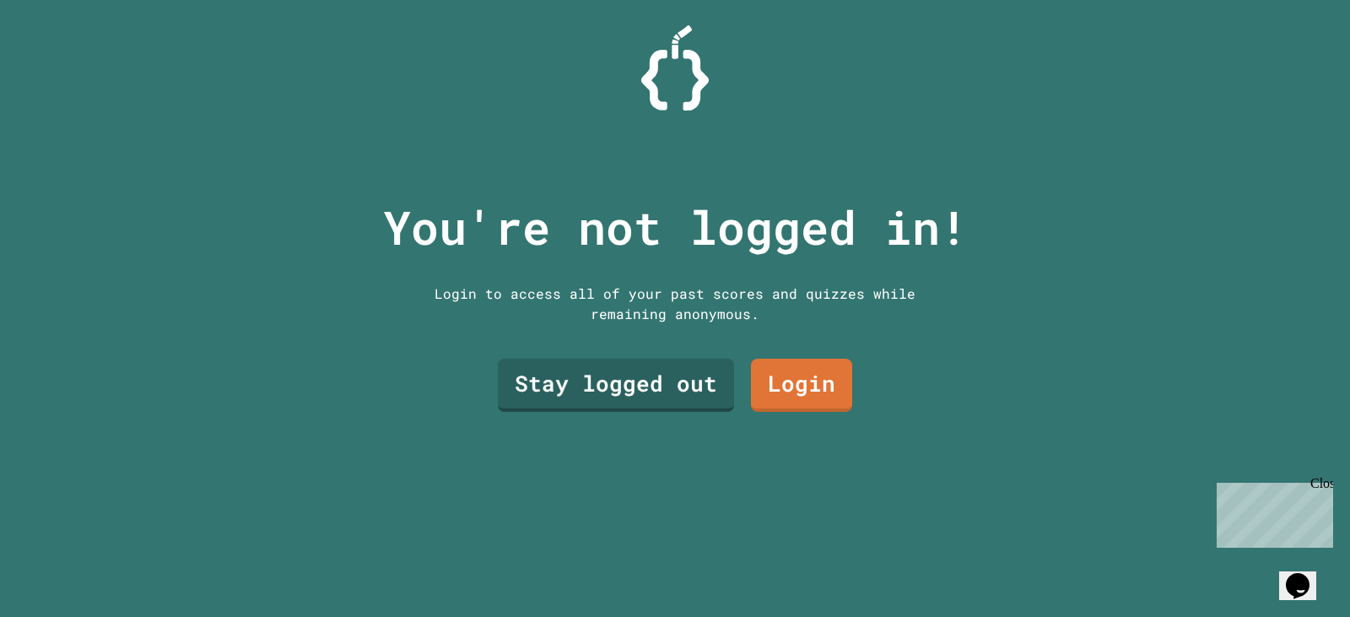
click at [629, 411] on div "Stay logged out Login" at bounding box center [675, 385] width 371 height 70
click at [623, 405] on div "Stay logged out Login" at bounding box center [675, 385] width 371 height 70
click at [608, 393] on link "Stay logged out" at bounding box center [616, 382] width 210 height 56
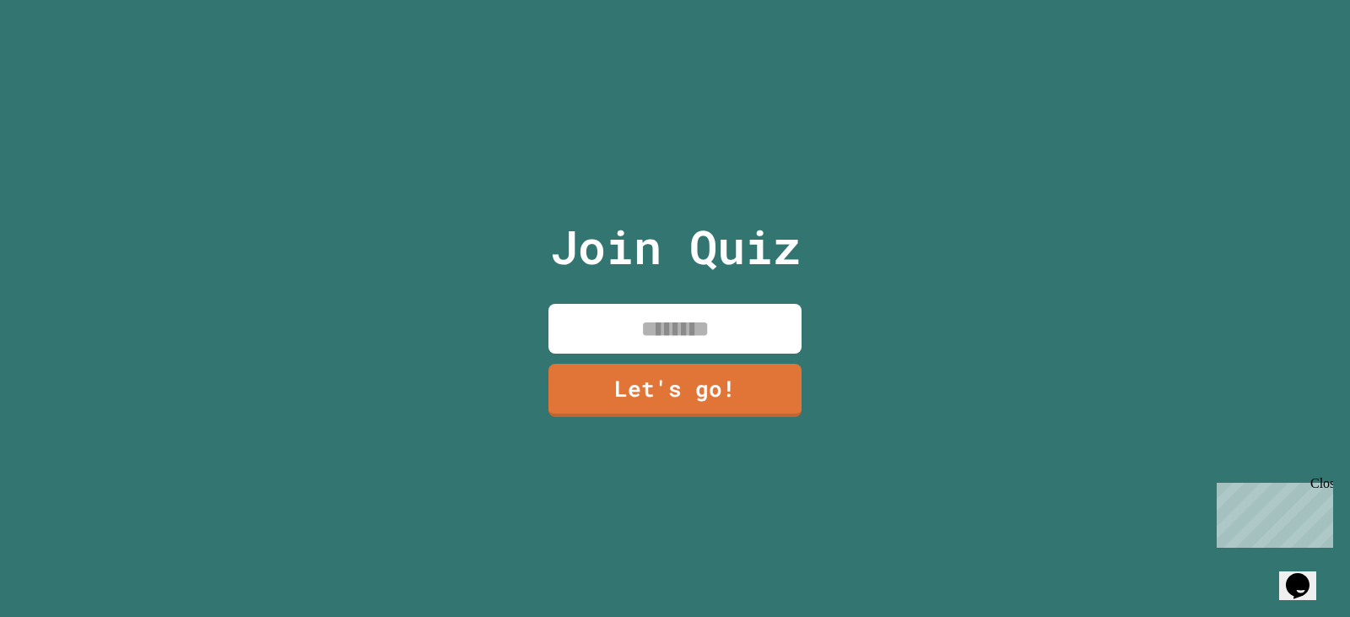
click at [697, 321] on input at bounding box center [675, 329] width 253 height 50
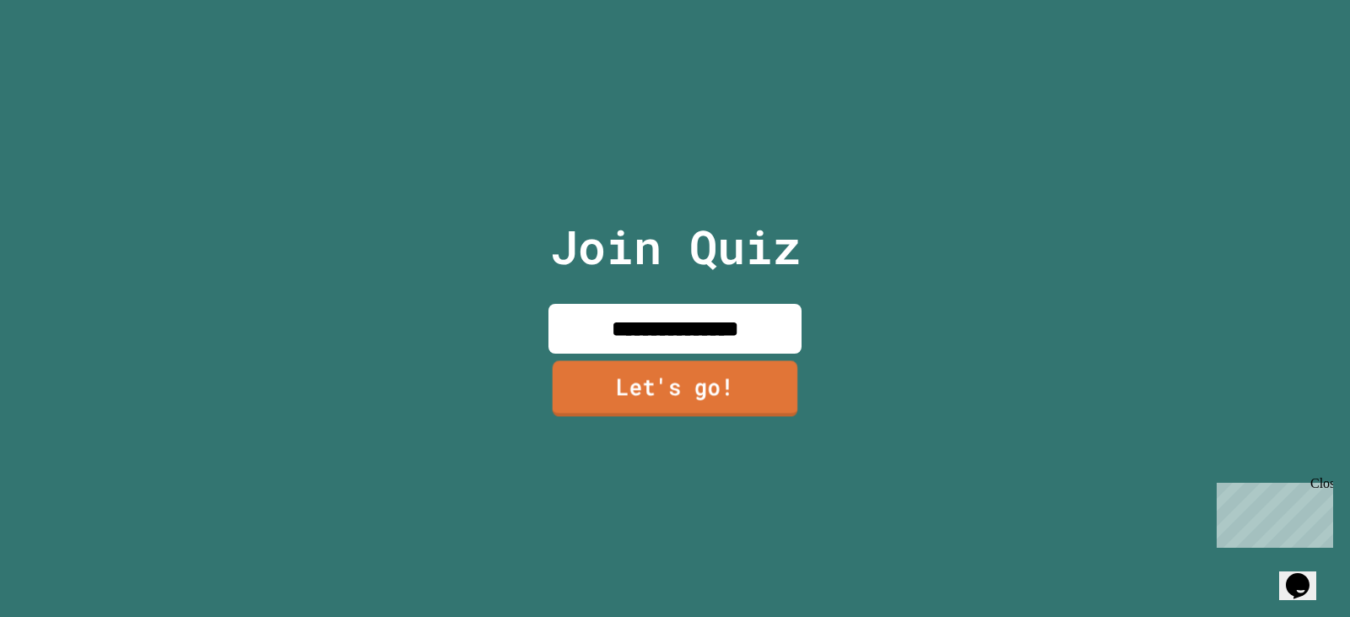
type input "**********"
click at [631, 376] on link "Let's go!" at bounding box center [675, 388] width 249 height 56
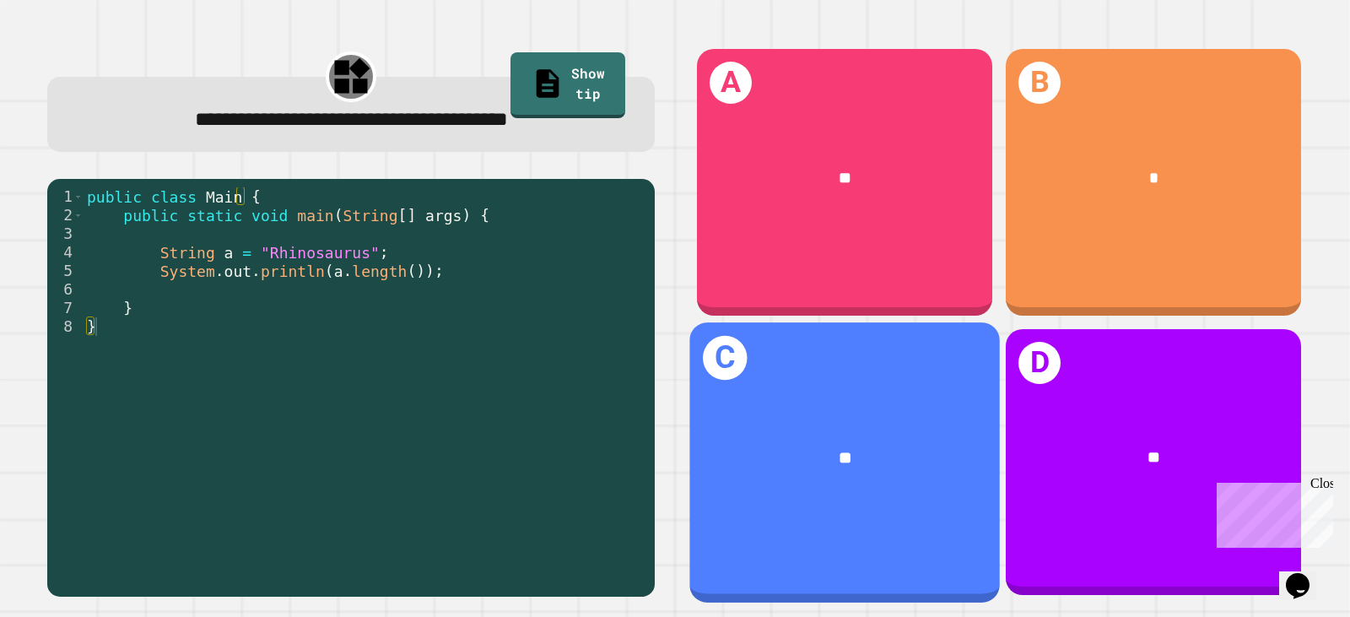
click at [864, 366] on div "C **" at bounding box center [845, 461] width 311 height 279
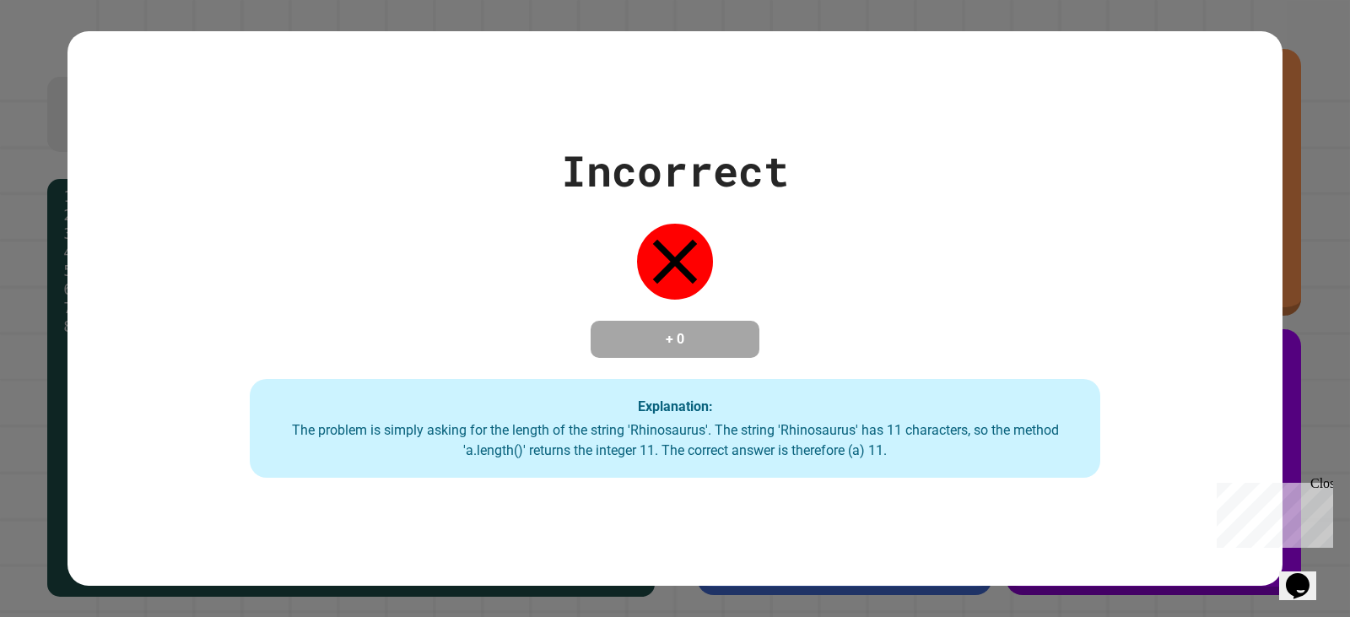
drag, startPoint x: 602, startPoint y: 108, endPoint x: 626, endPoint y: 68, distance: 46.6
click at [576, 76] on div "Incorrect + 0 Explanation: The problem is simply asking for the length of the s…" at bounding box center [675, 308] width 1215 height 555
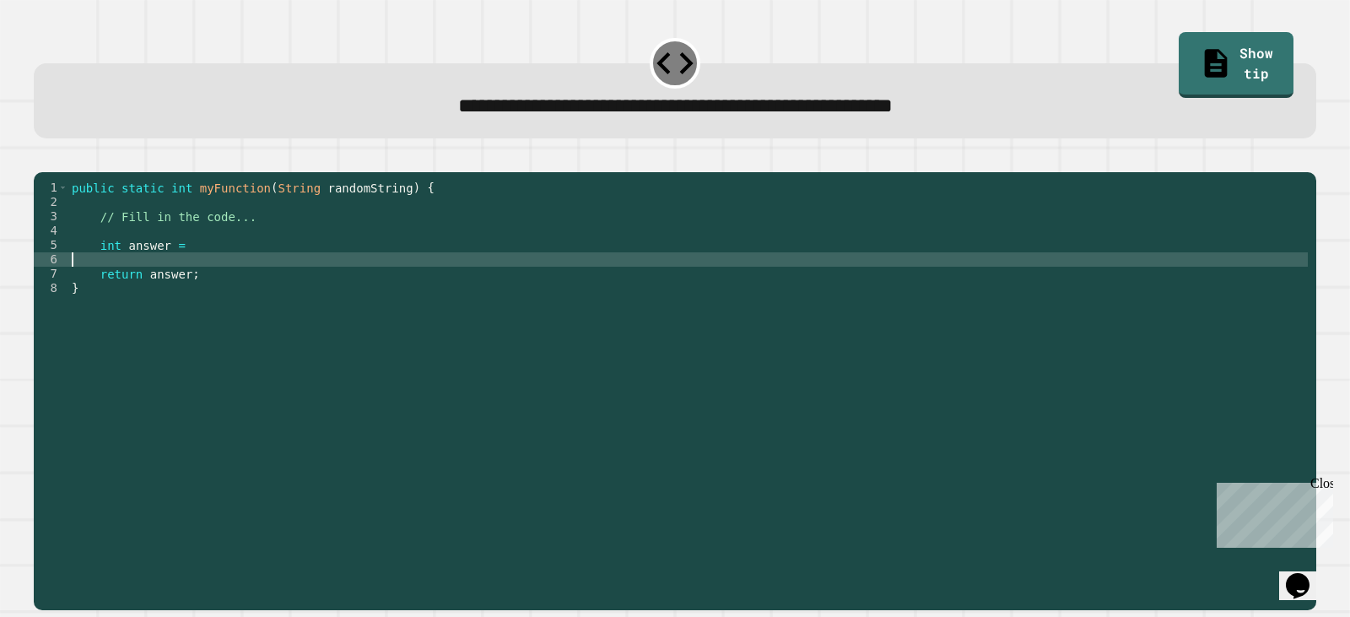
click at [170, 279] on div "public static int myFunction ( String randomString ) { // Fill in the code... i…" at bounding box center [688, 374] width 1240 height 387
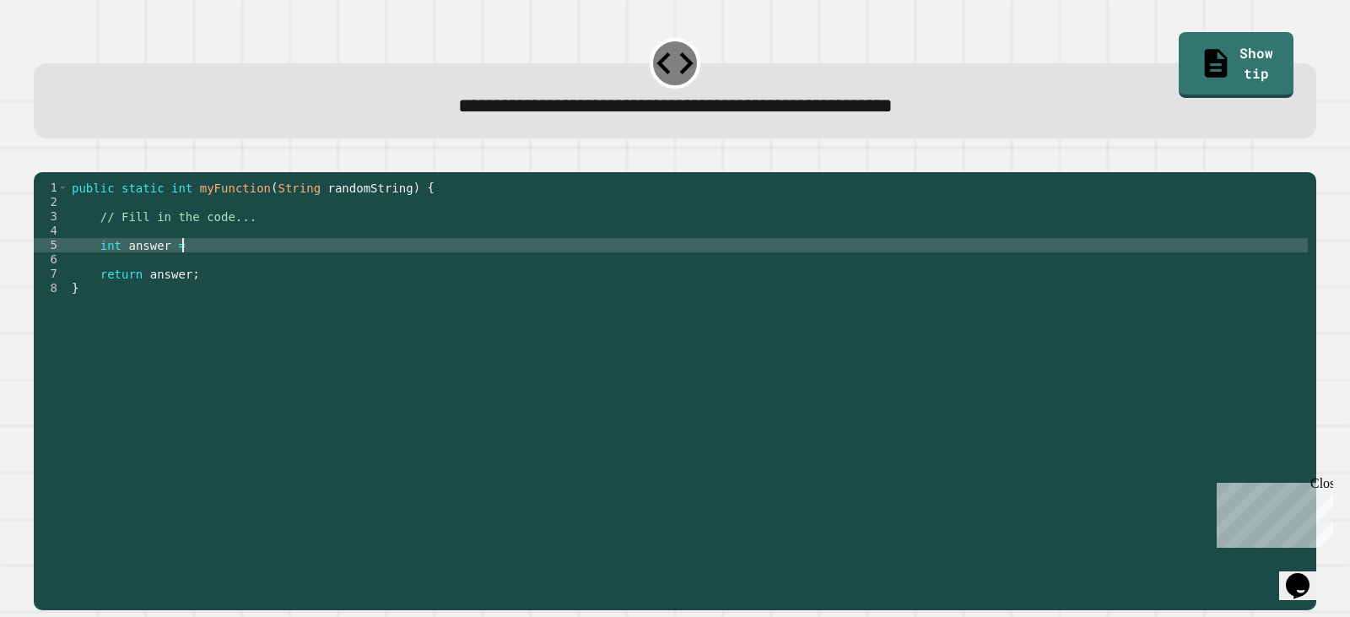
click at [186, 267] on div "public static int myFunction ( String randomString ) { // Fill in the code... i…" at bounding box center [688, 374] width 1240 height 387
type textarea "**********"
click at [1220, 61] on link "Show tip" at bounding box center [1237, 64] width 116 height 68
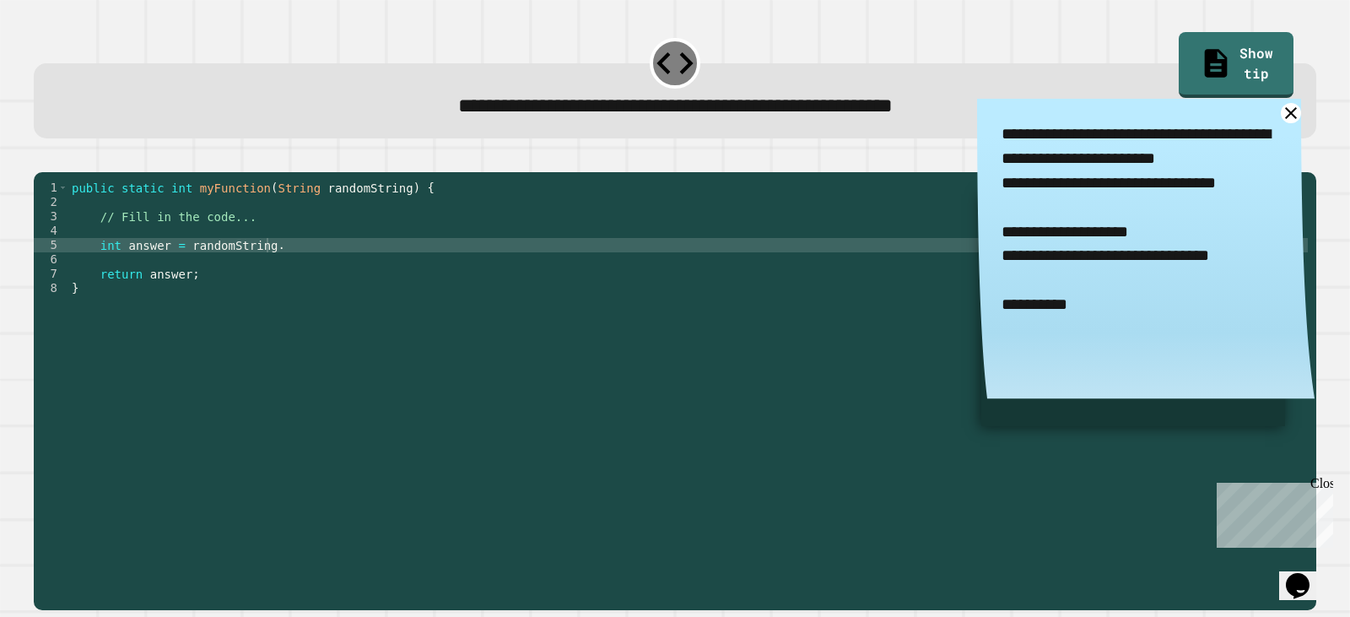
scroll to position [0, 11]
click at [333, 241] on div "public static int myFunction ( String randomString ) { // Fill in the code... i…" at bounding box center [688, 374] width 1240 height 387
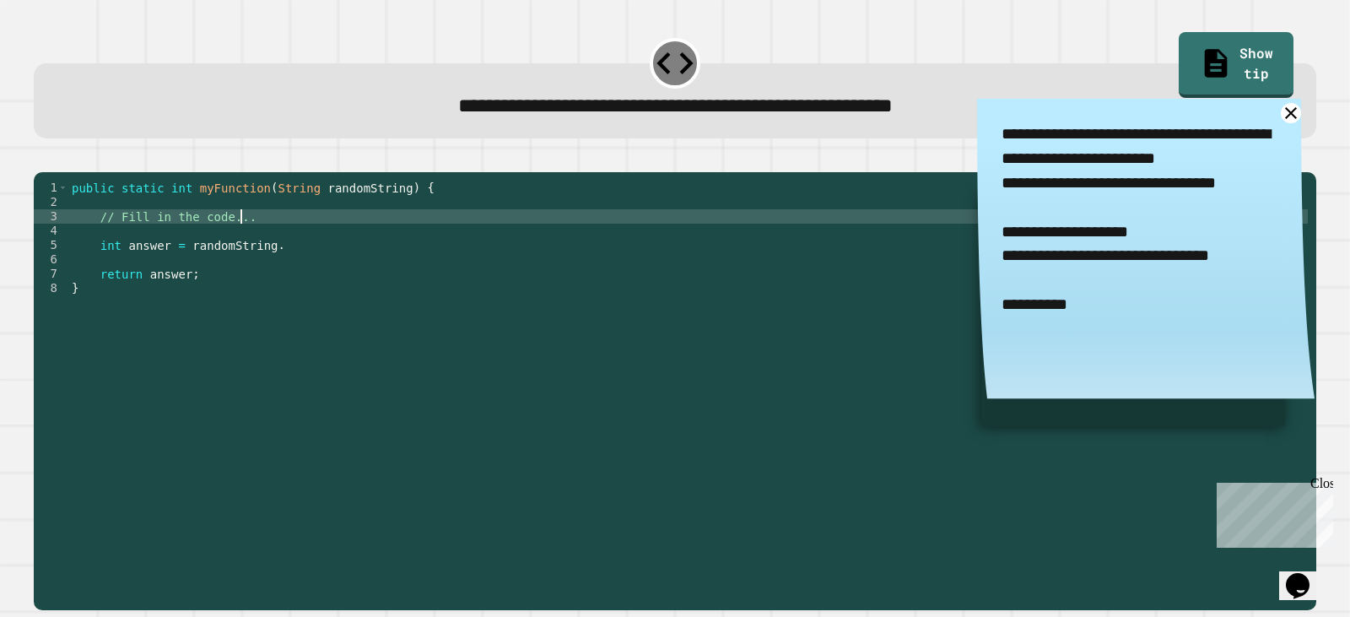
click at [322, 269] on div "public static int myFunction ( String randomString ) { // Fill in the code... i…" at bounding box center [688, 374] width 1240 height 387
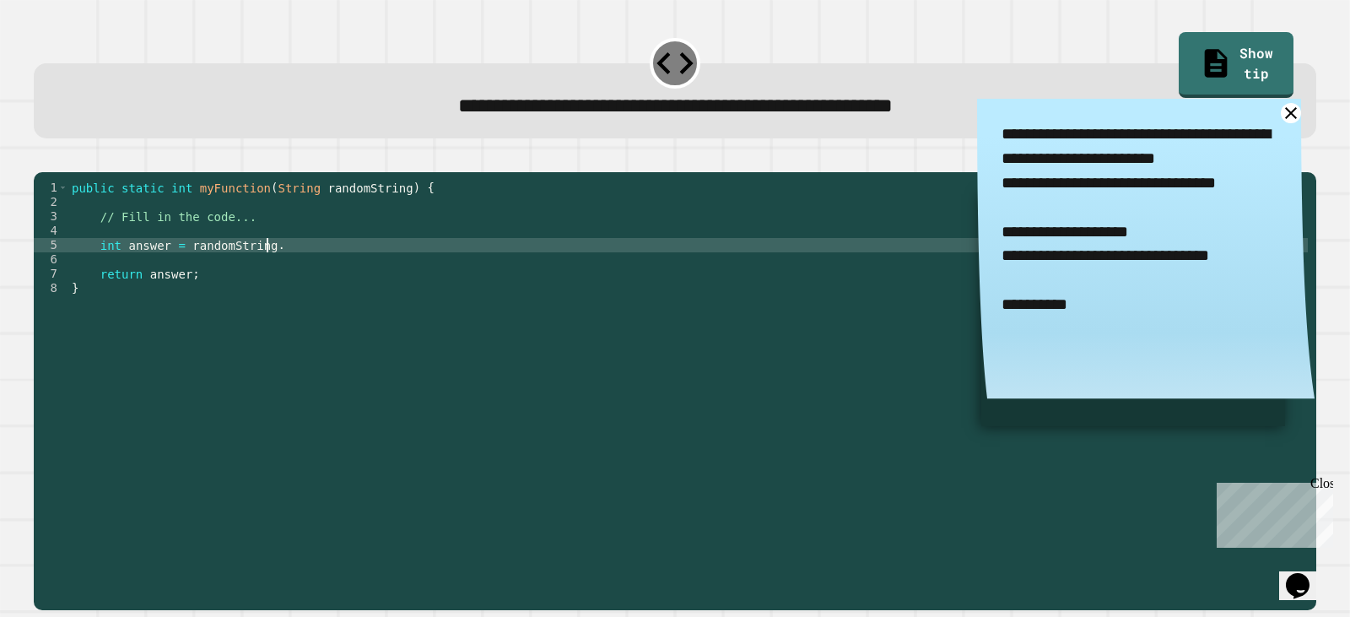
click at [330, 252] on div "public static int myFunction ( String randomString ) { // Fill in the code... i…" at bounding box center [688, 374] width 1240 height 387
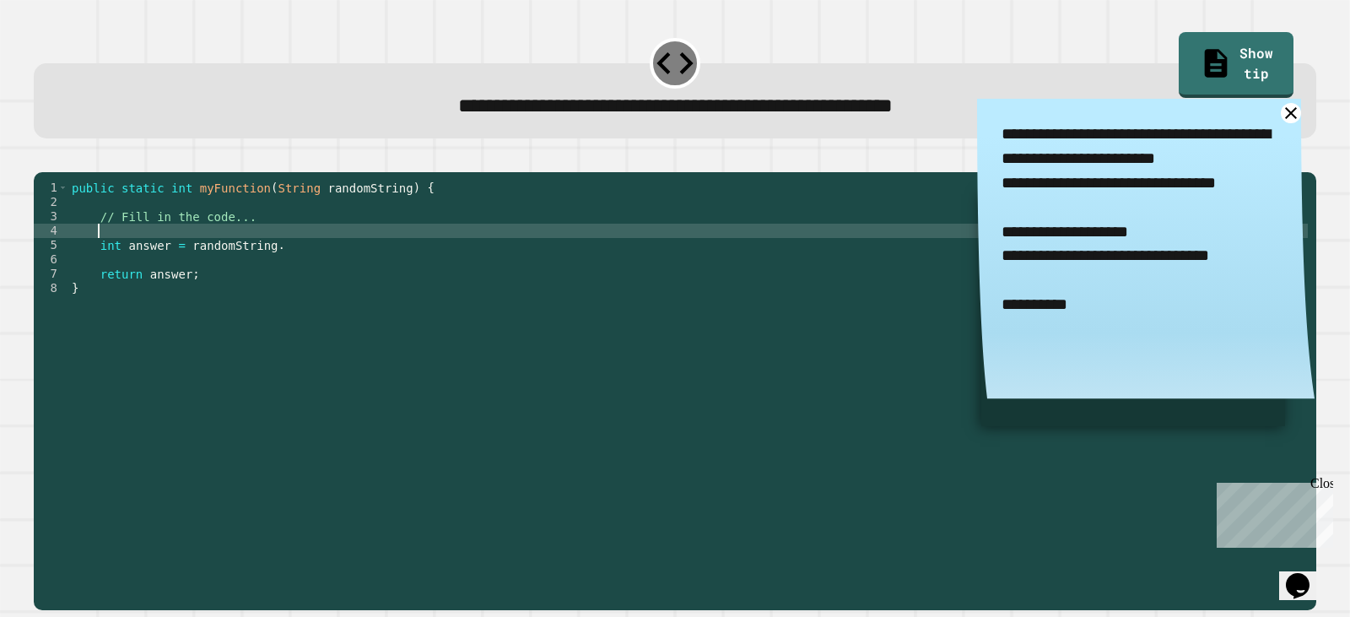
scroll to position [0, 1]
click at [311, 260] on div "public static int myFunction ( String randomString ) { // Fill in the code... i…" at bounding box center [688, 374] width 1240 height 387
type textarea "**********"
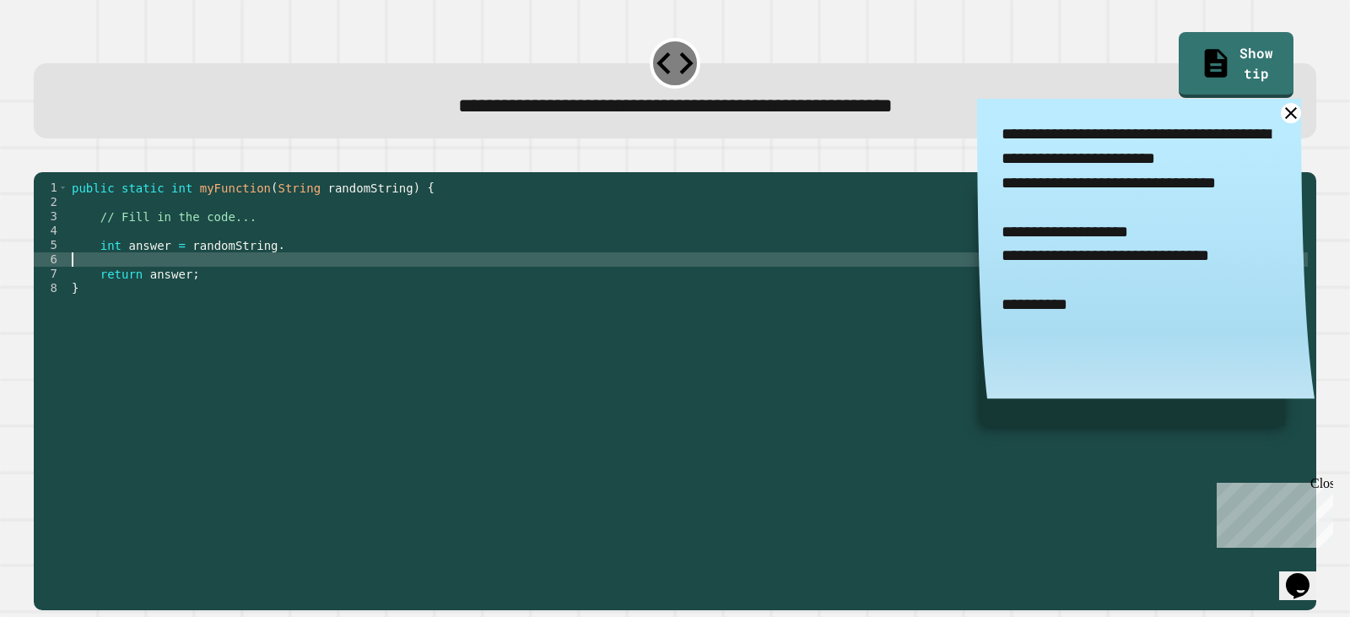
scroll to position [0, 0]
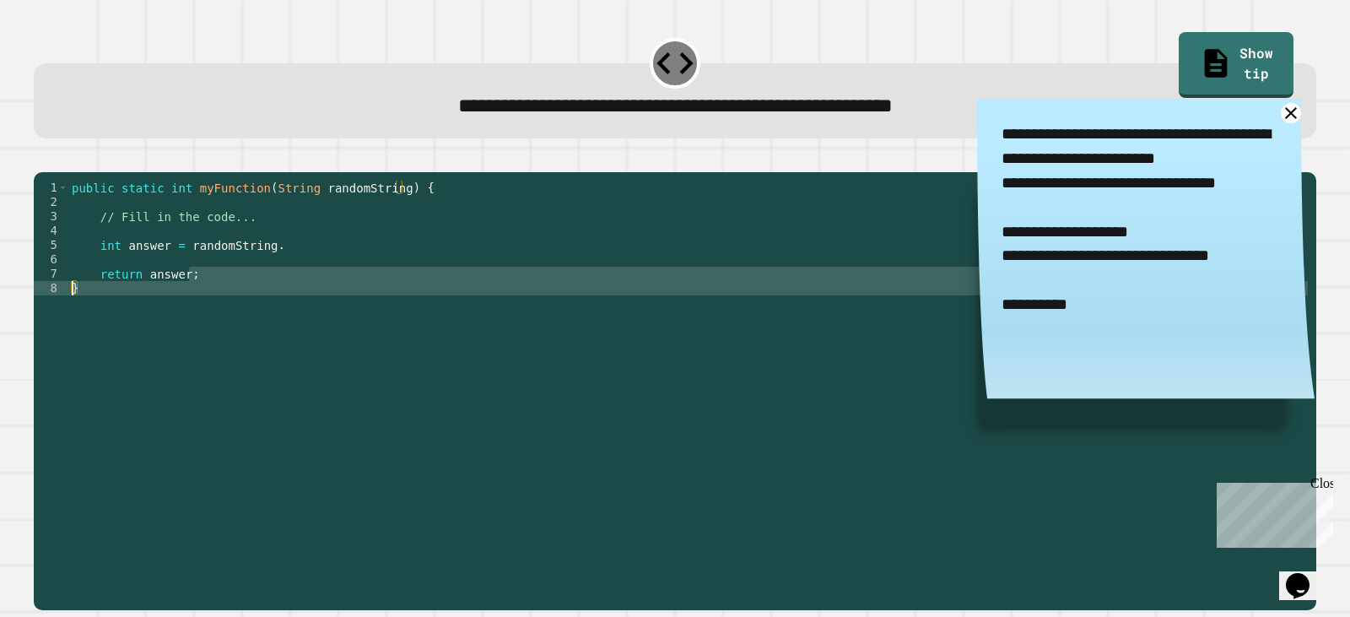
type textarea "**********"
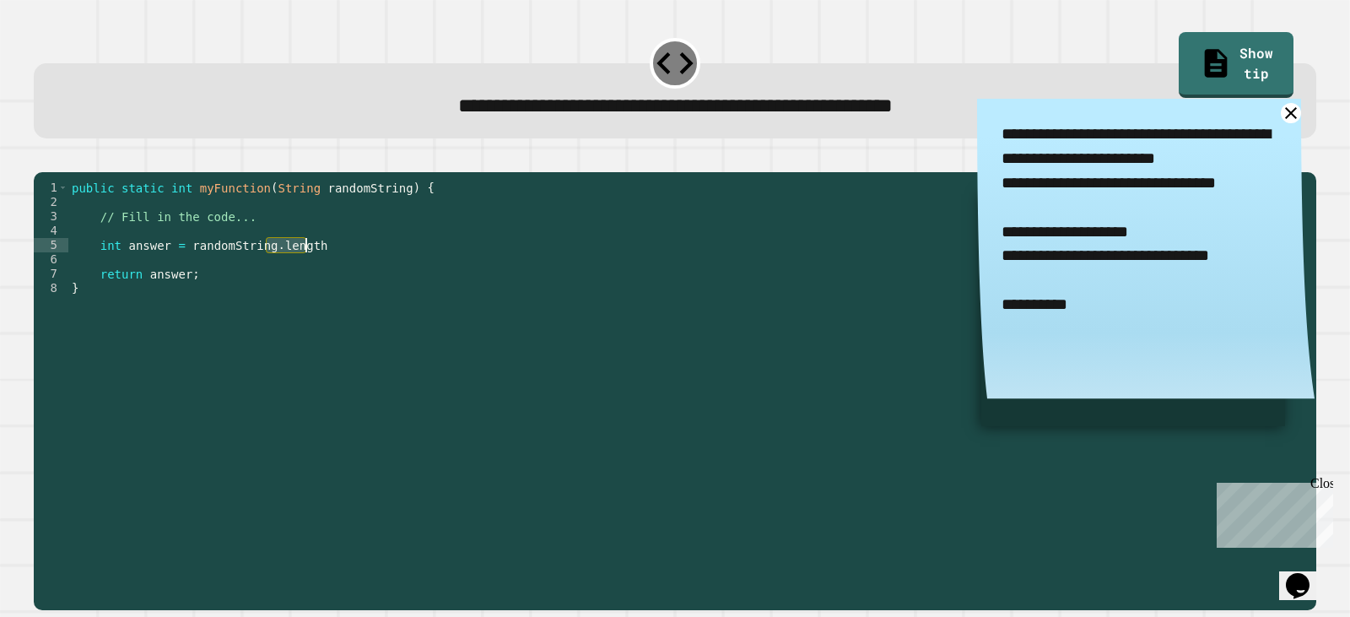
type textarea "**********"
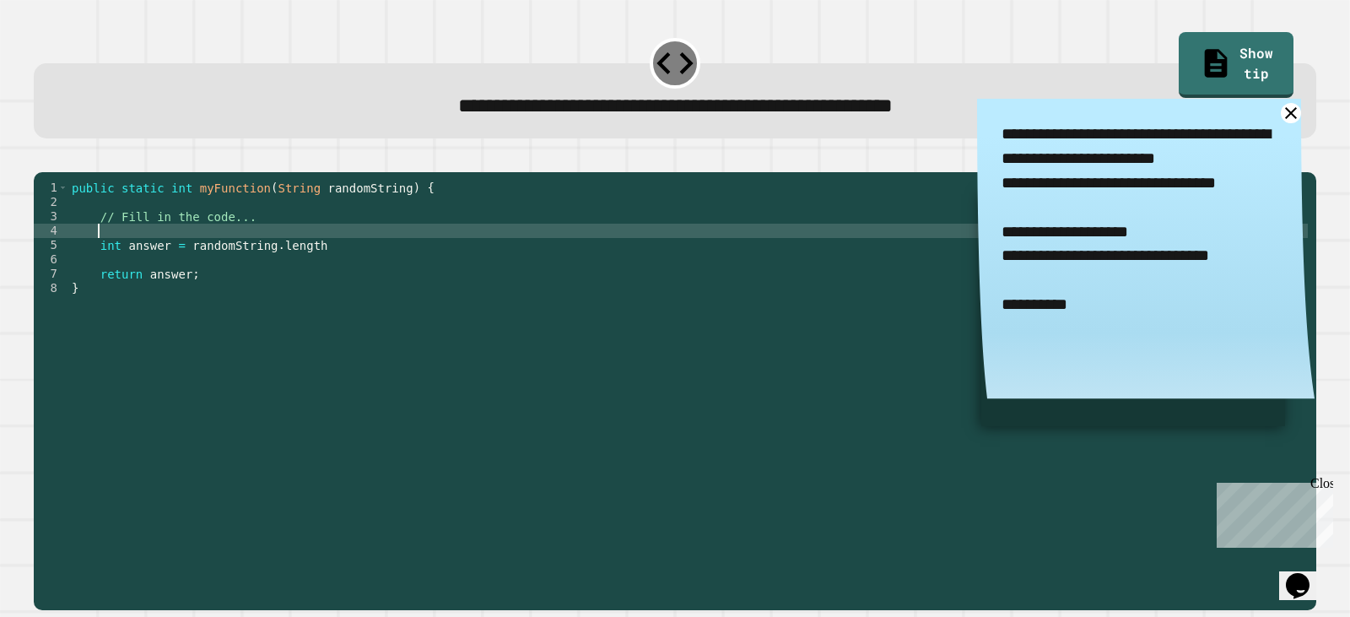
type textarea "*"
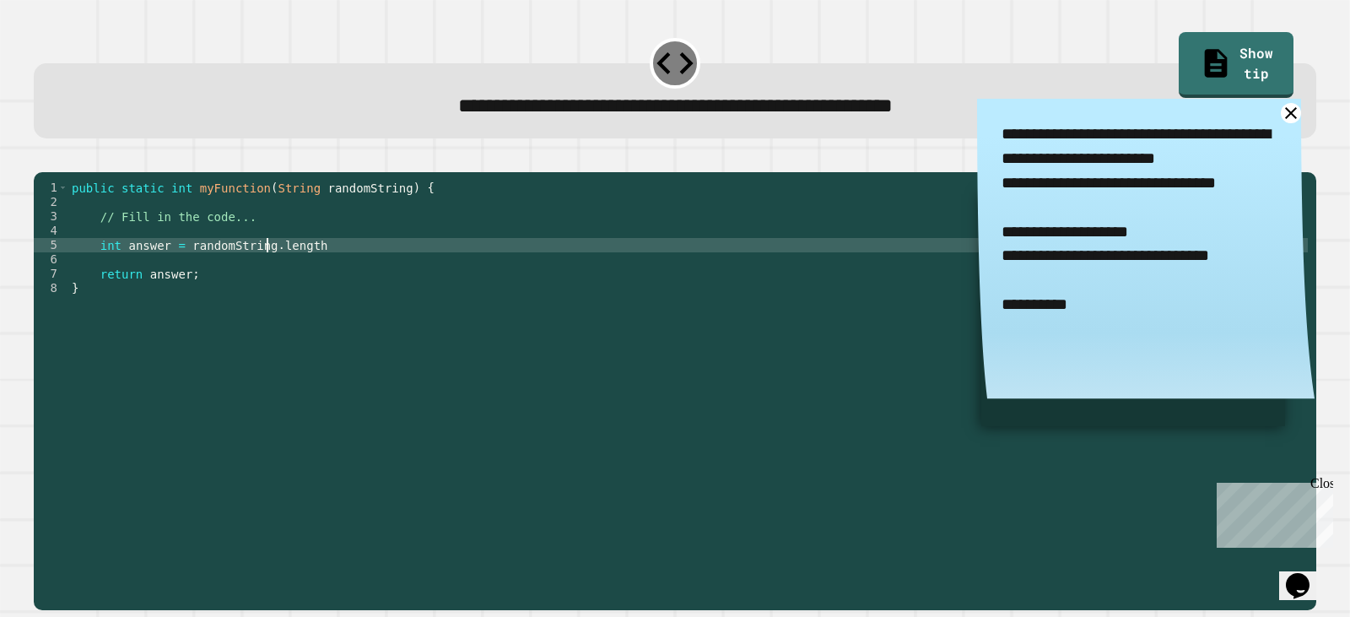
type textarea "**********"
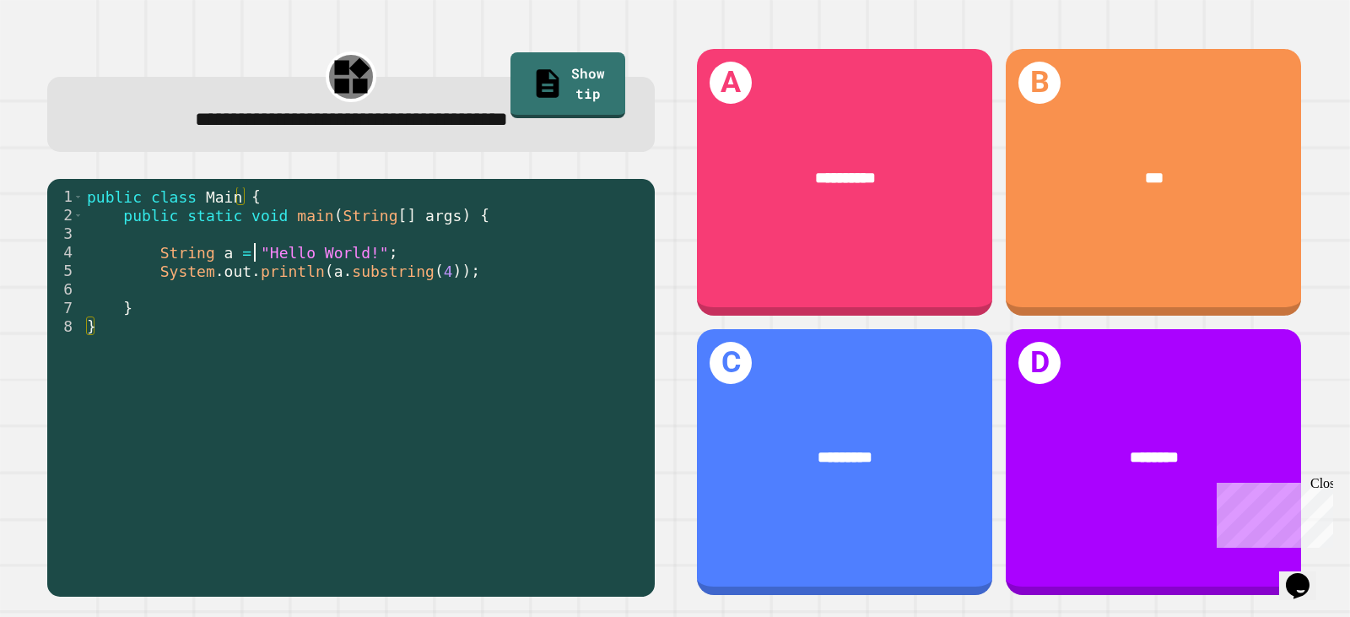
click at [251, 249] on div "public class Main { public static void main ( String [ ] args ) { String a = "H…" at bounding box center [365, 382] width 563 height 390
type textarea "**********"
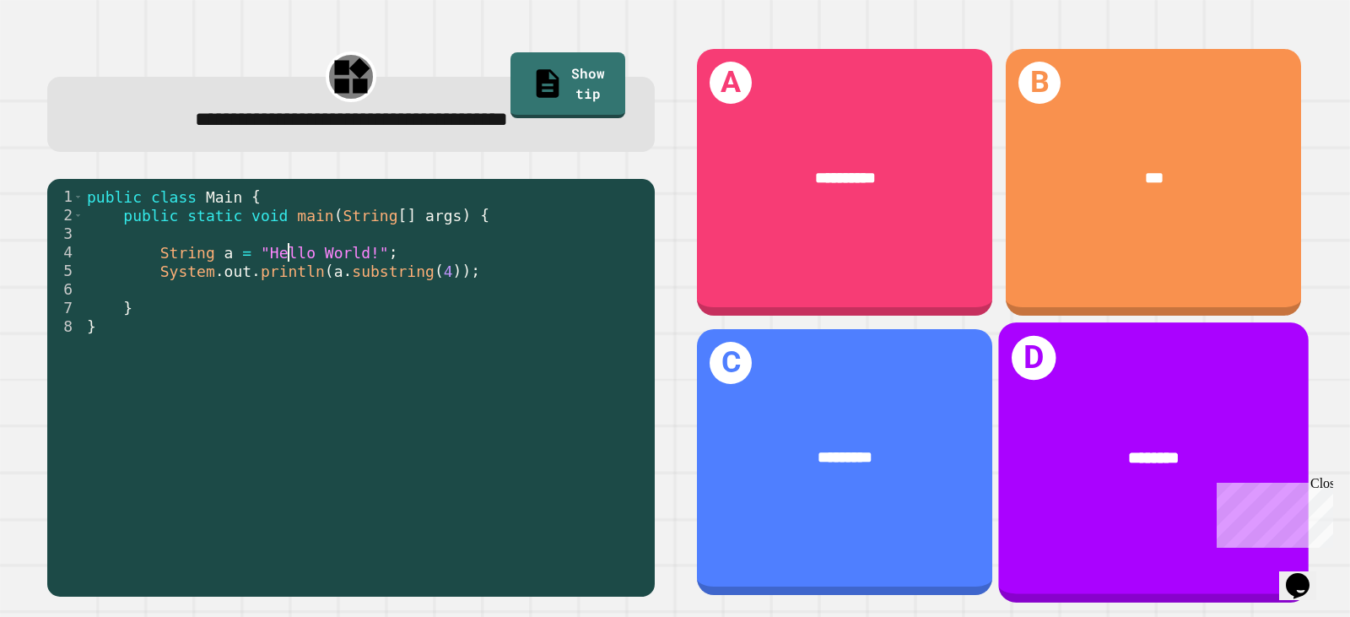
click at [1070, 379] on div "D ********" at bounding box center [1153, 461] width 311 height 279
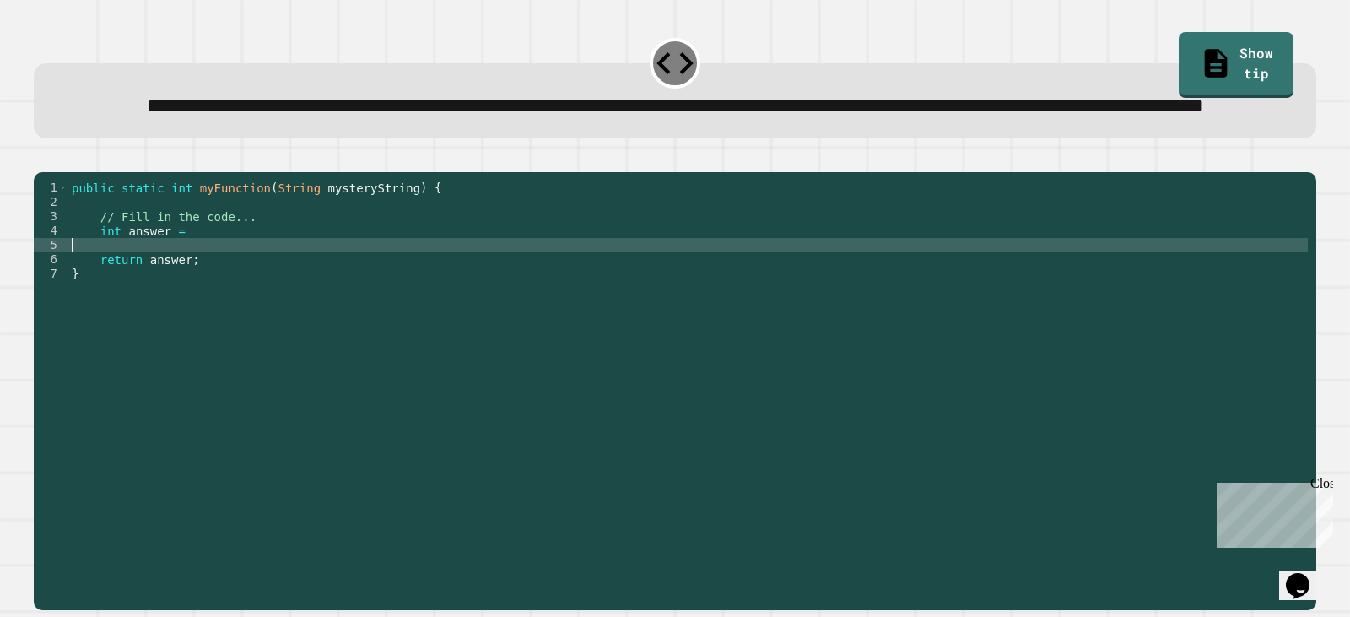
click at [218, 302] on div "public static int myFunction ( String mysteryString ) { // Fill in the code... …" at bounding box center [688, 353] width 1240 height 344
click at [231, 315] on div "public static int myFunction ( String mysteryString ) { // Fill in the code... …" at bounding box center [688, 353] width 1240 height 344
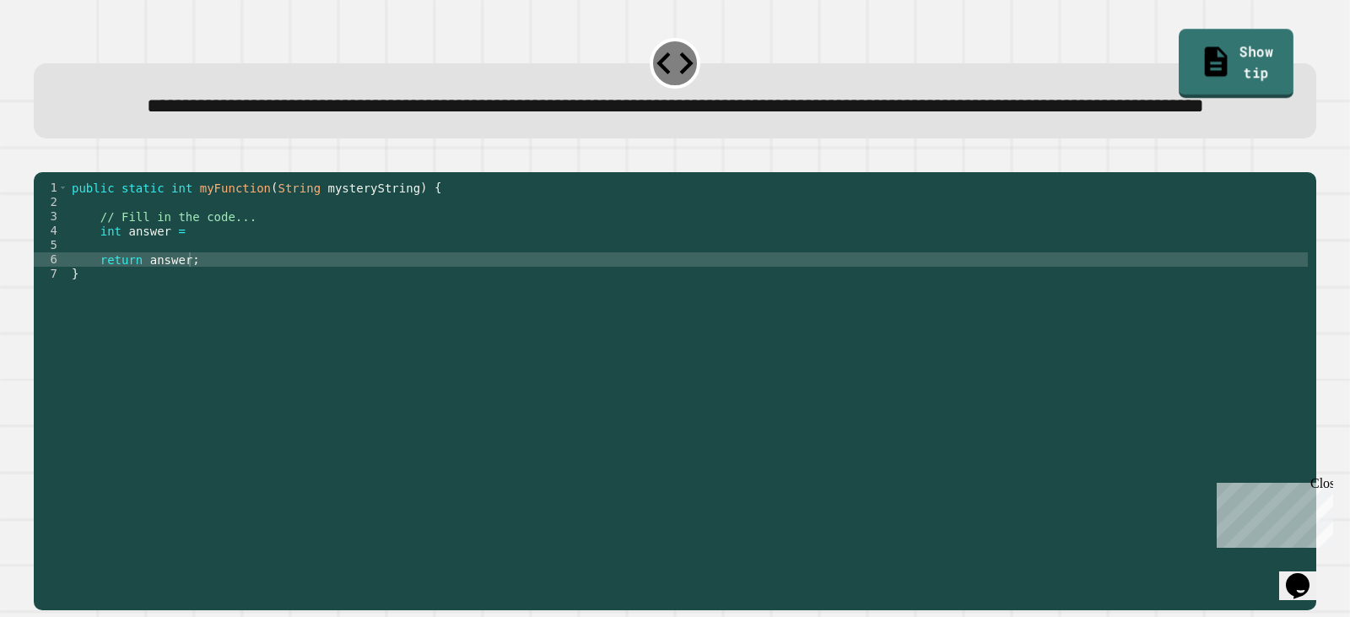
click at [1224, 47] on link "Show tip" at bounding box center [1236, 63] width 115 height 68
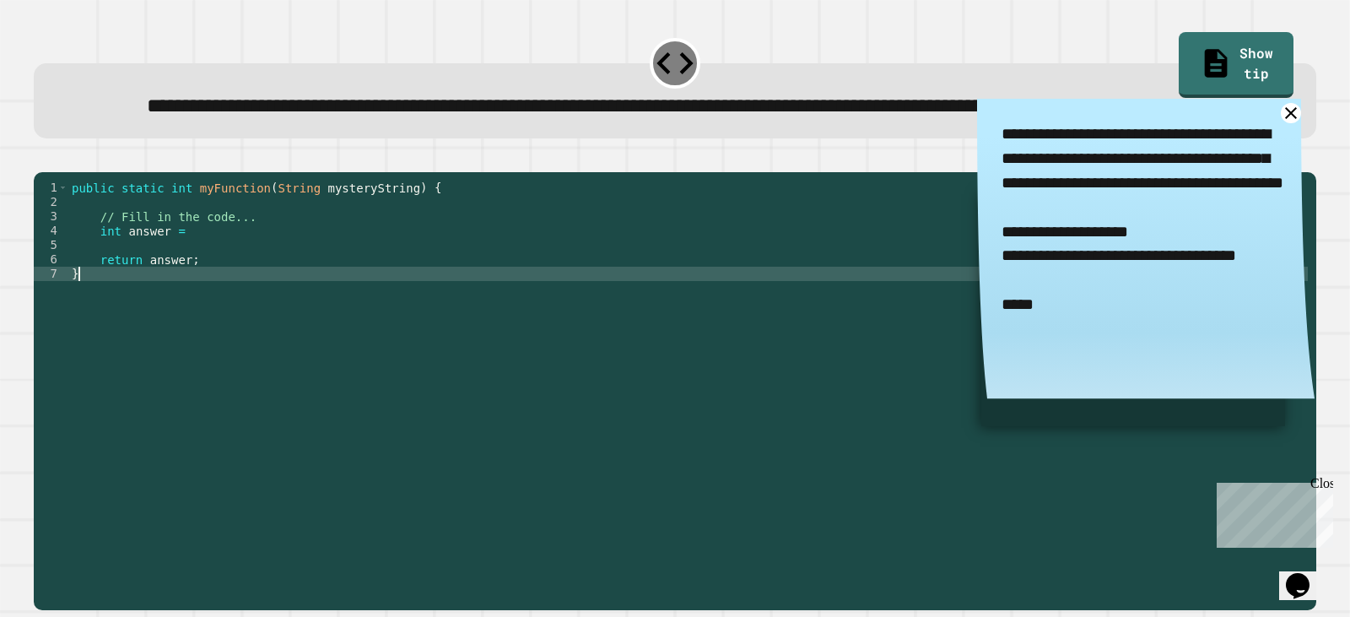
click at [545, 344] on div "public static int myFunction ( String mysteryString ) { // Fill in the code... …" at bounding box center [688, 353] width 1240 height 344
click at [548, 295] on div "public static int myFunction ( String mysteryString ) { // Fill in the code... …" at bounding box center [688, 353] width 1240 height 344
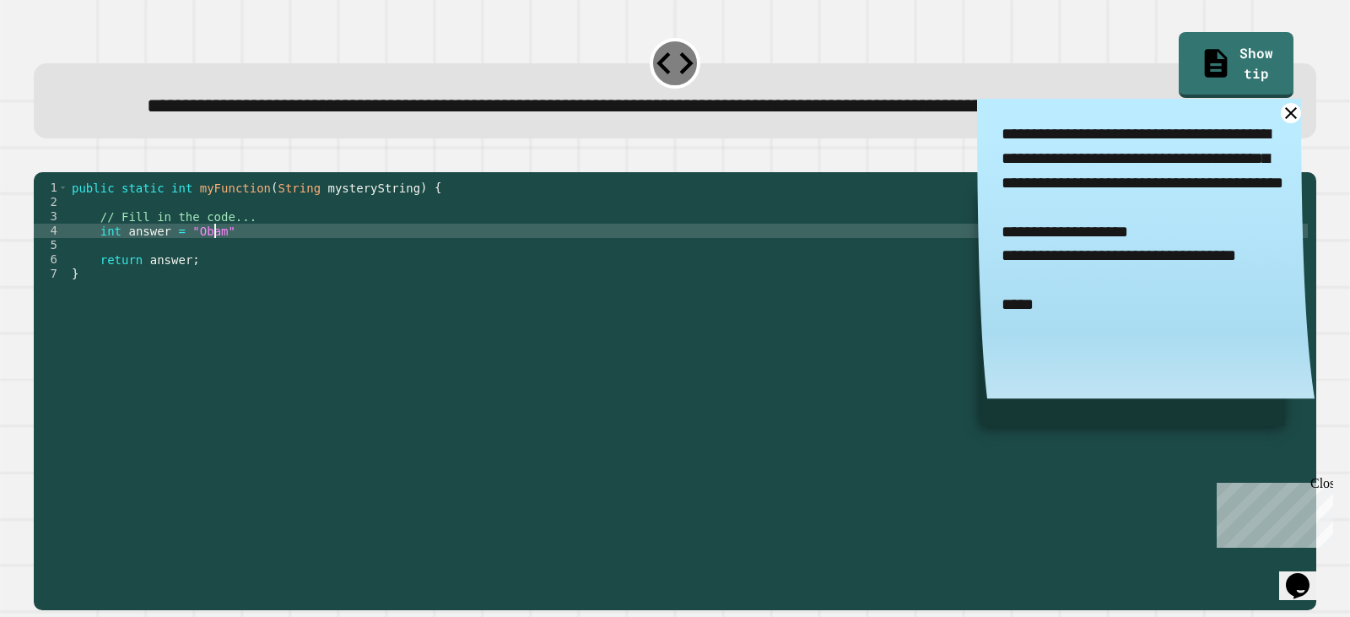
scroll to position [0, 9]
type textarea "**********"
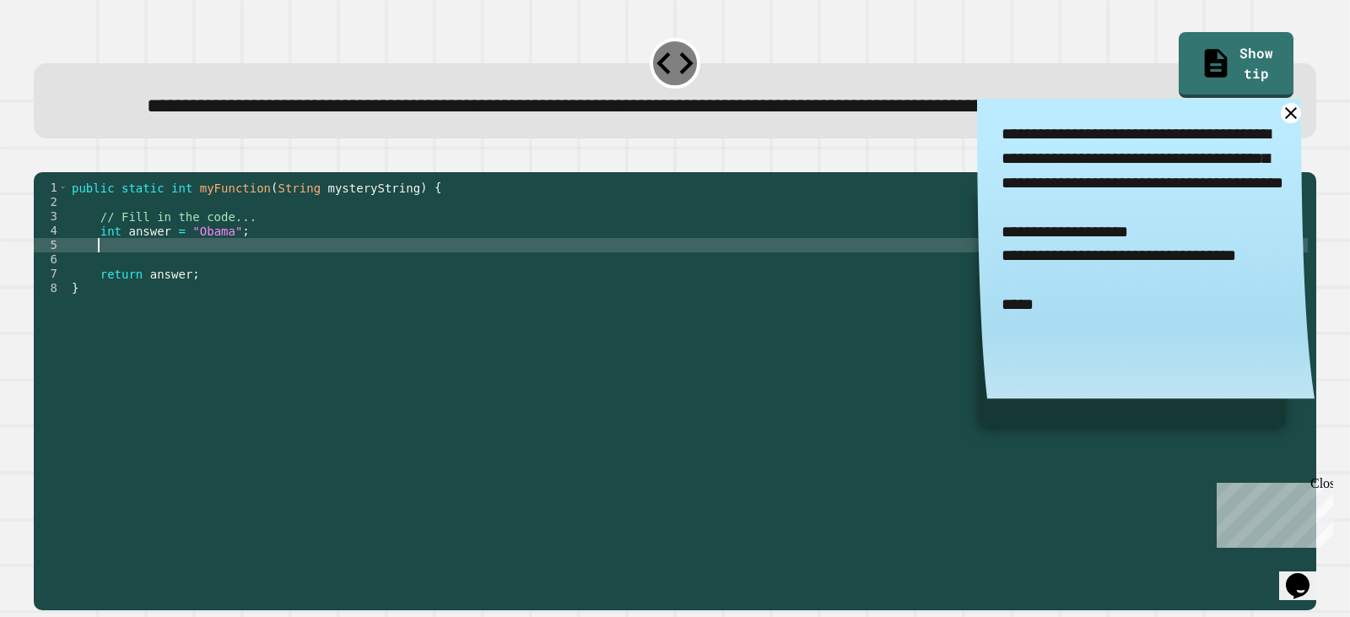
scroll to position [0, 0]
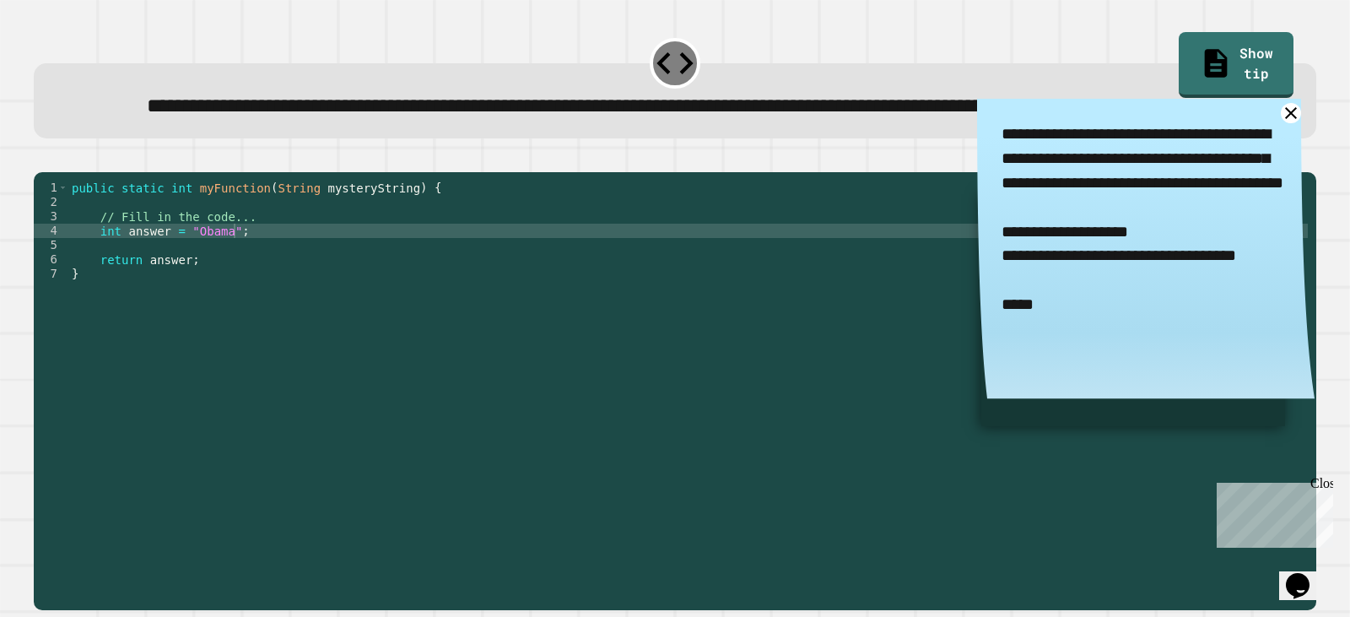
click at [42, 158] on button "button" at bounding box center [42, 158] width 0 height 0
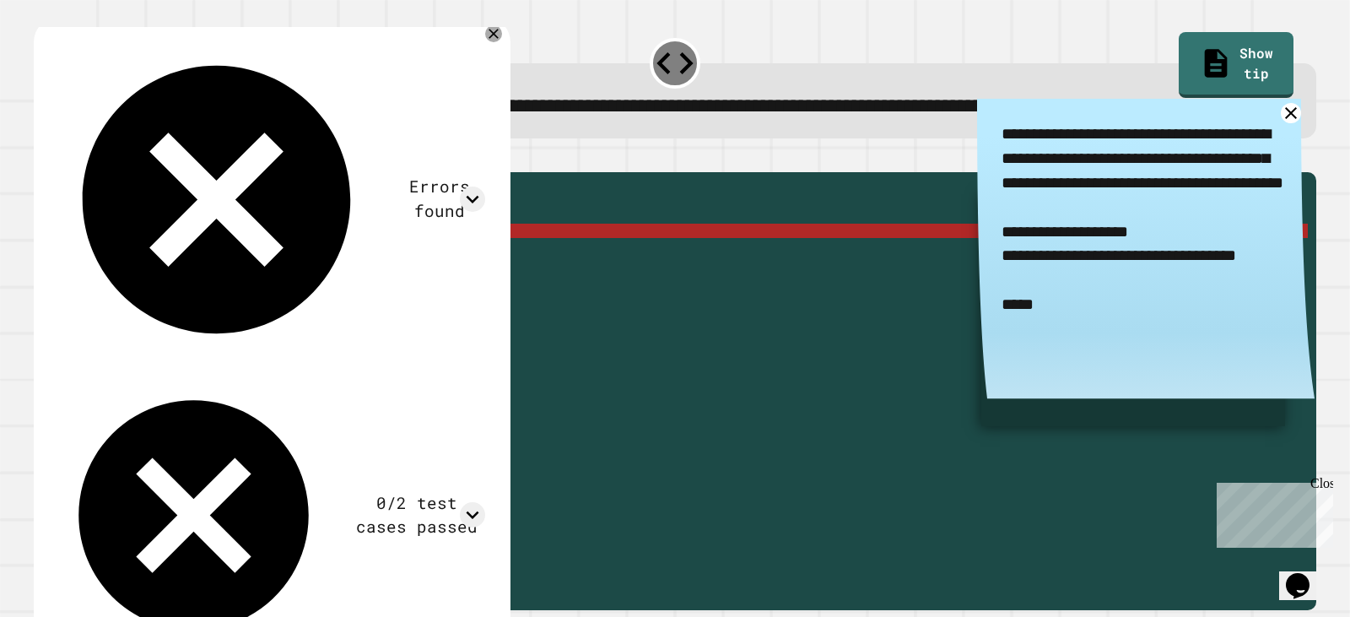
click at [237, 288] on div "public static int myFunction ( String mysteryString ) { // Fill in the code... …" at bounding box center [688, 353] width 1240 height 344
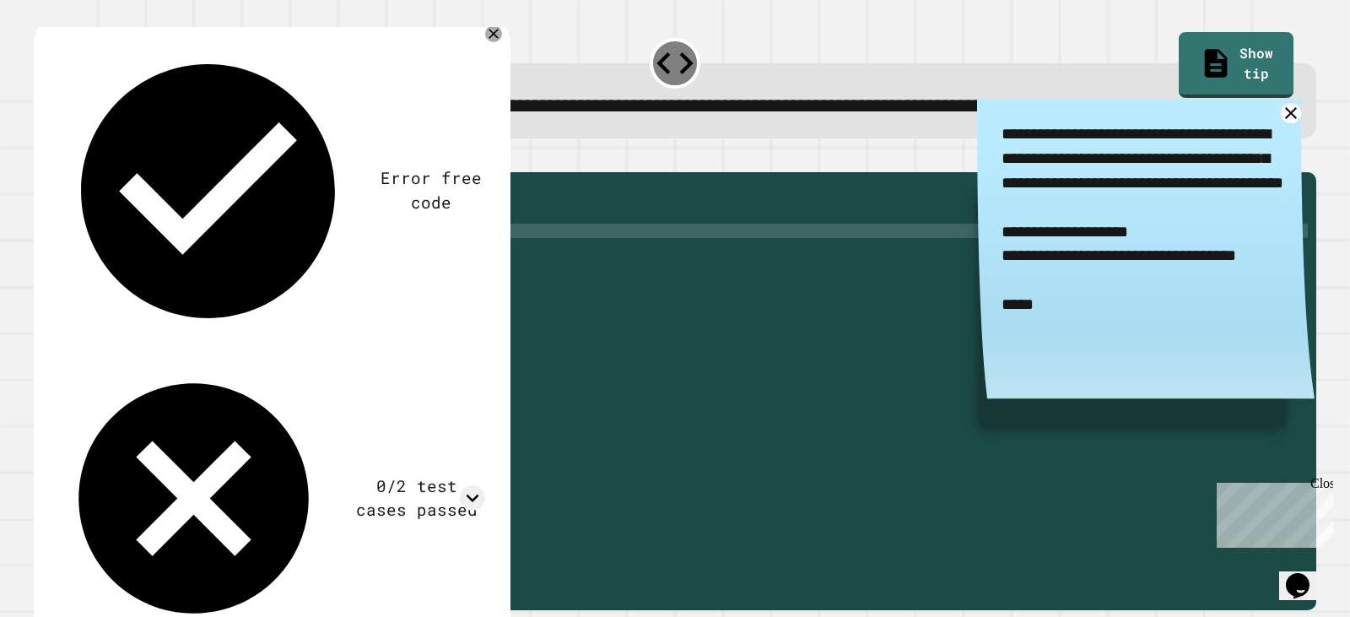
scroll to position [0, 9]
type textarea "**********"
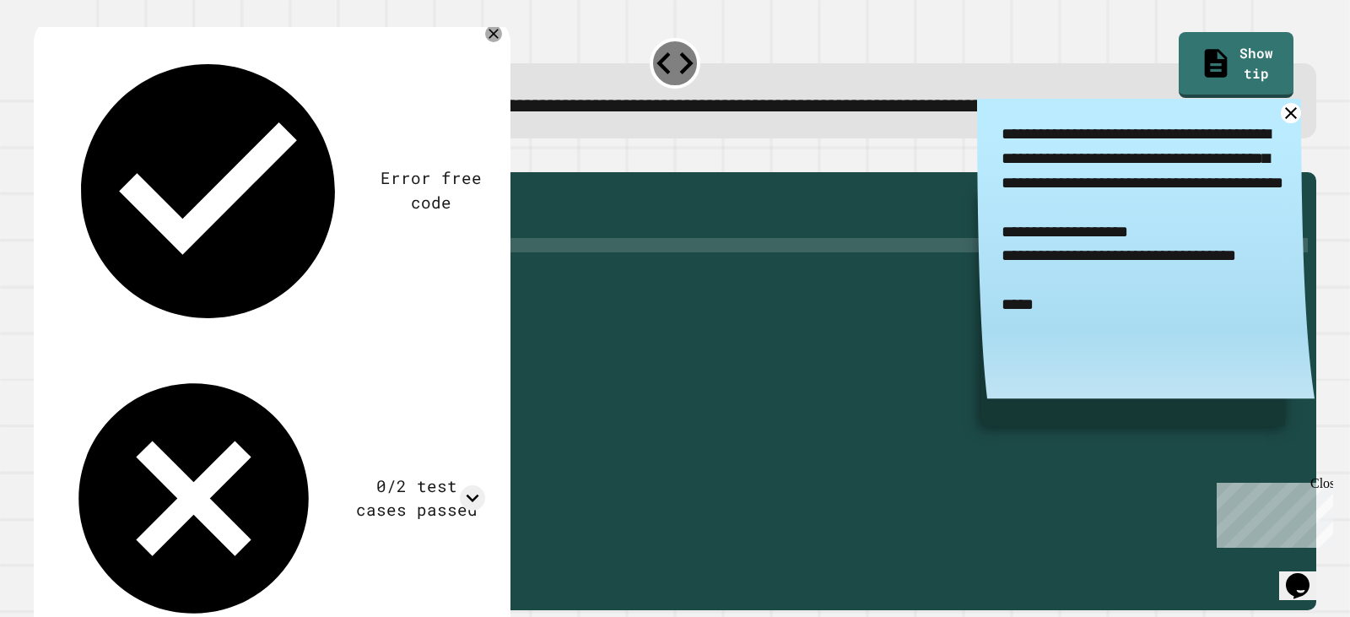
scroll to position [0, 19]
click at [42, 158] on button "button" at bounding box center [42, 158] width 0 height 0
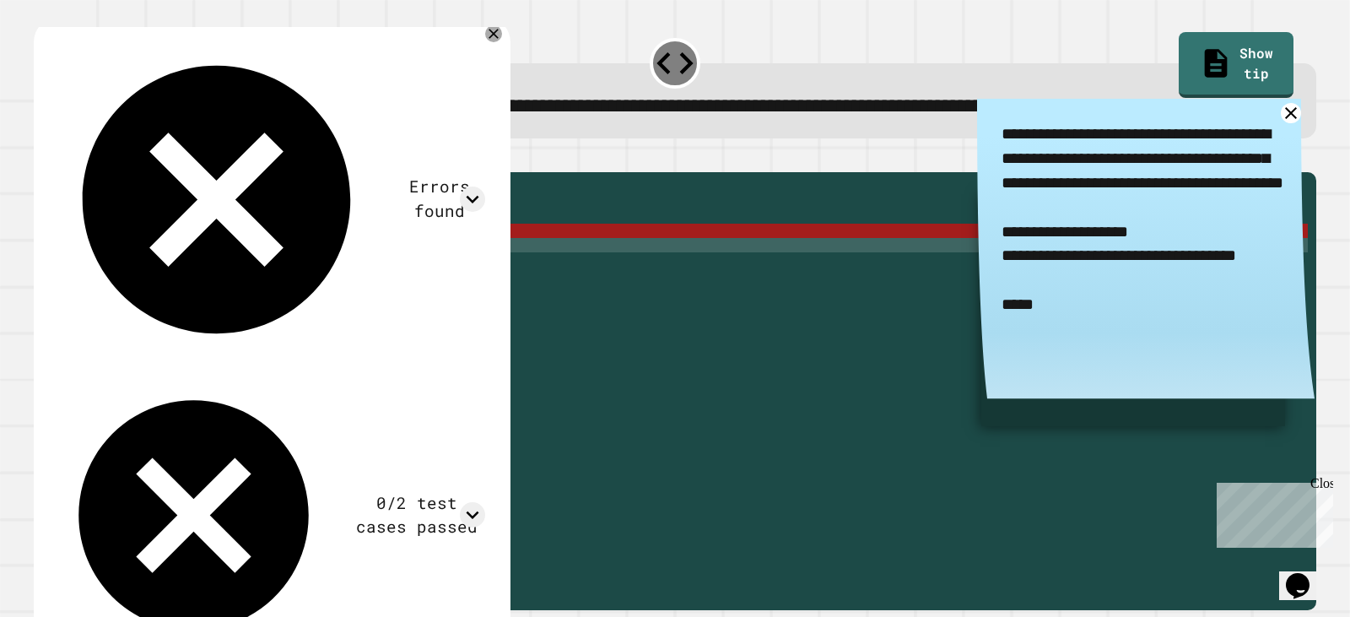
scroll to position [0, 11]
click at [193, 293] on div "public static int myFunction ( String mysteryString ) { // Fill in the code... …" at bounding box center [688, 353] width 1240 height 344
click at [201, 294] on div "public static int myFunction ( String mysteryString ) { // Fill in the code... …" at bounding box center [688, 353] width 1240 height 344
click at [201, 295] on div "public static int myFunction ( String mysteryString ) { // Fill in the code... …" at bounding box center [688, 353] width 1240 height 344
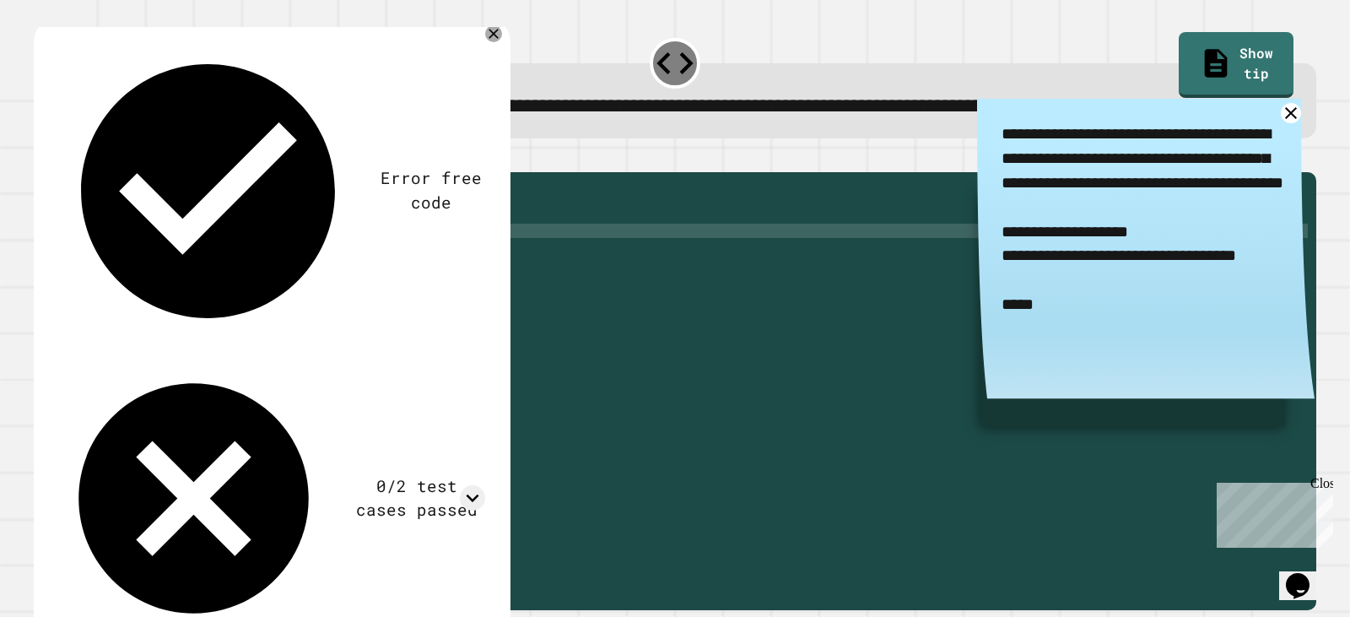
scroll to position [0, 16]
click at [330, 302] on div "public static int myFunction ( String mysteryString ) { // Fill in the code... …" at bounding box center [688, 353] width 1240 height 344
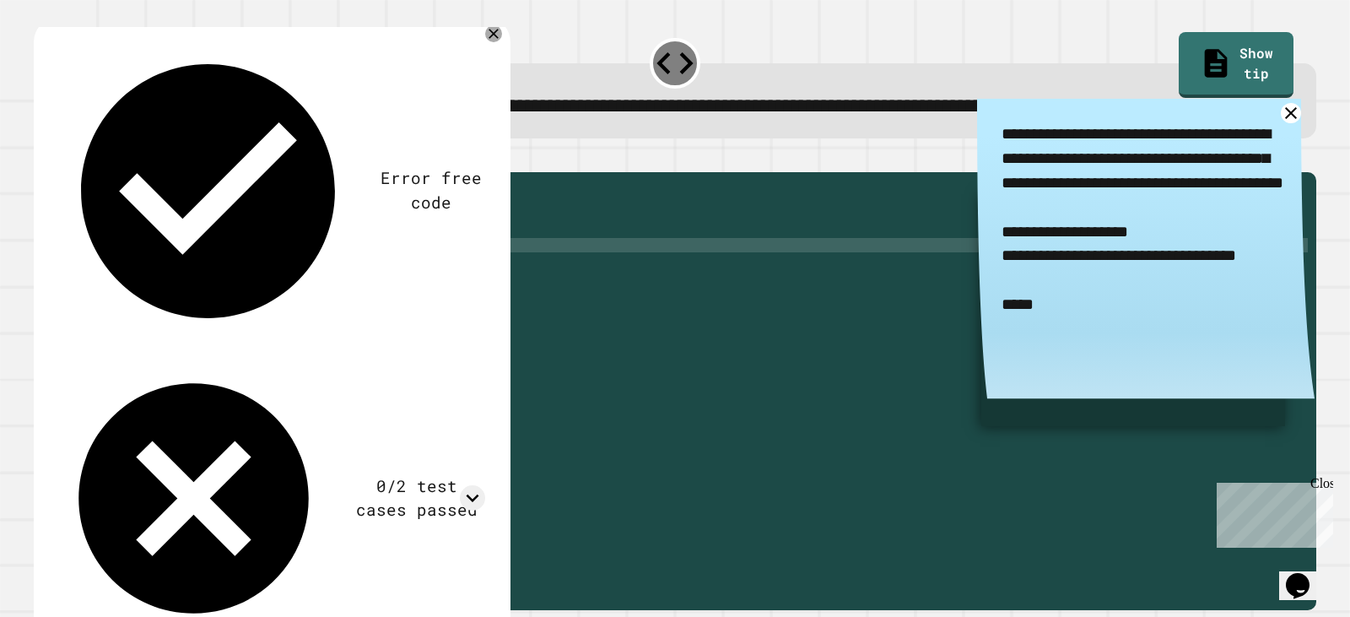
scroll to position [0, 19]
click at [42, 158] on icon "button" at bounding box center [42, 158] width 0 height 0
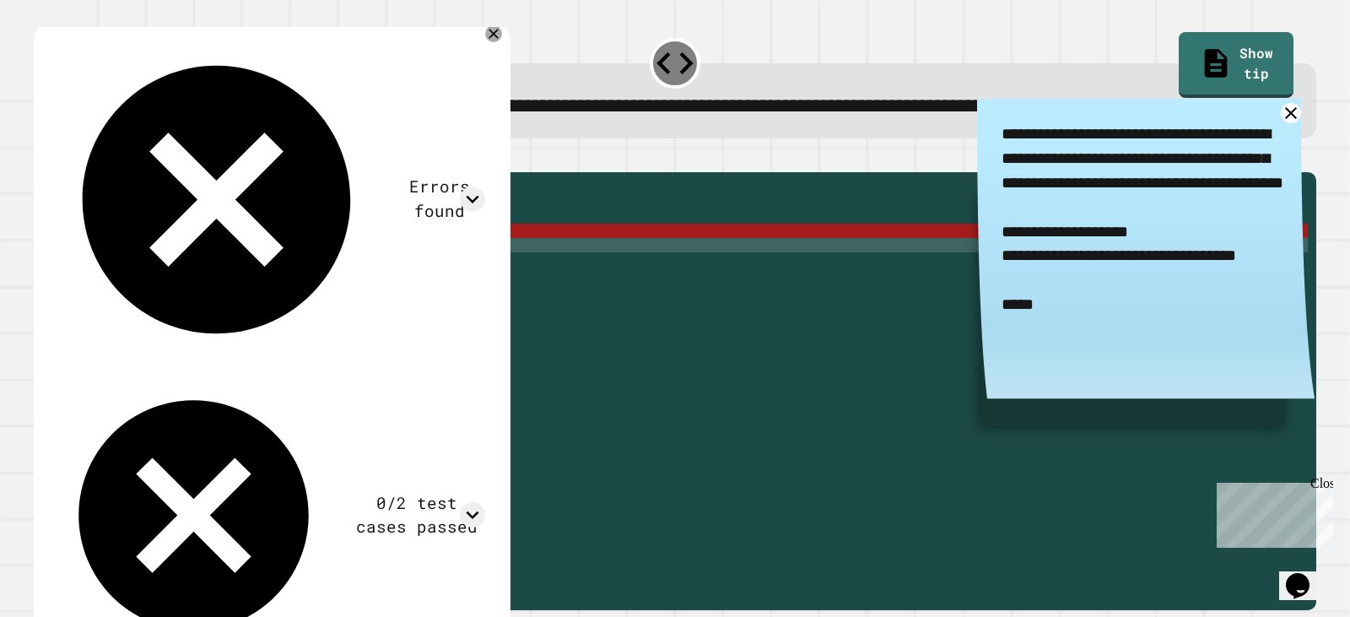
scroll to position [0, 11]
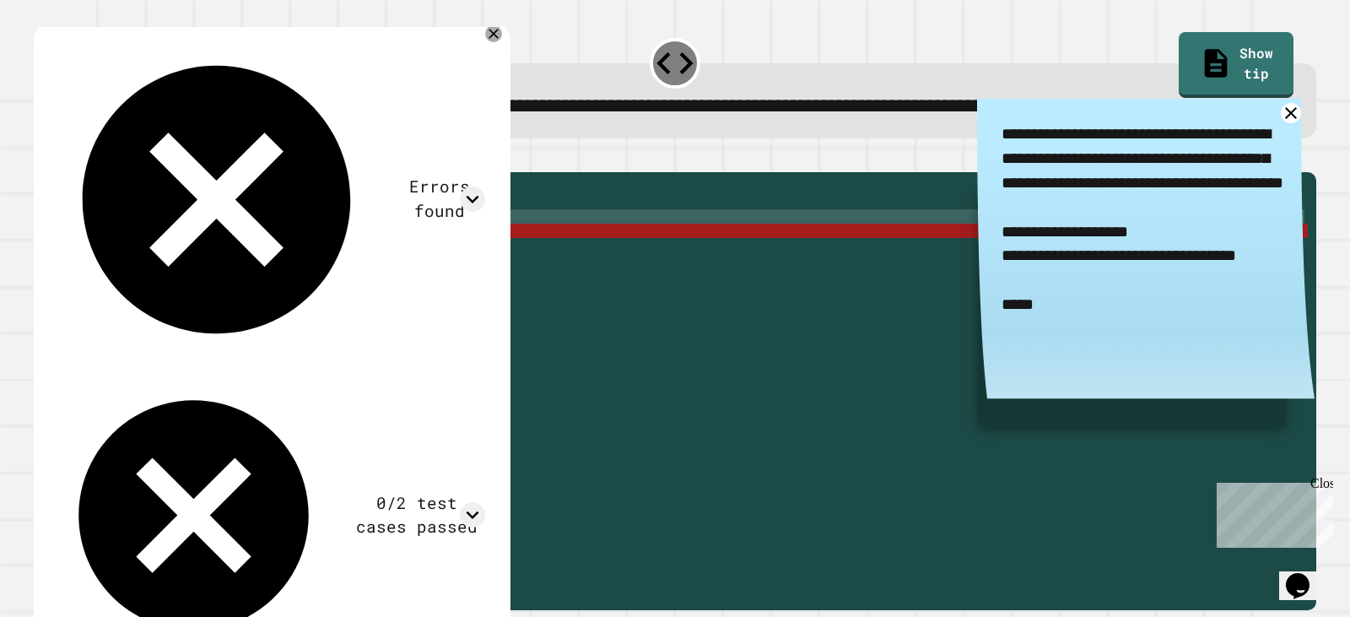
click at [284, 288] on div "public static int myFunction ( String mysteryString ) { // Fill in the code... …" at bounding box center [688, 353] width 1240 height 344
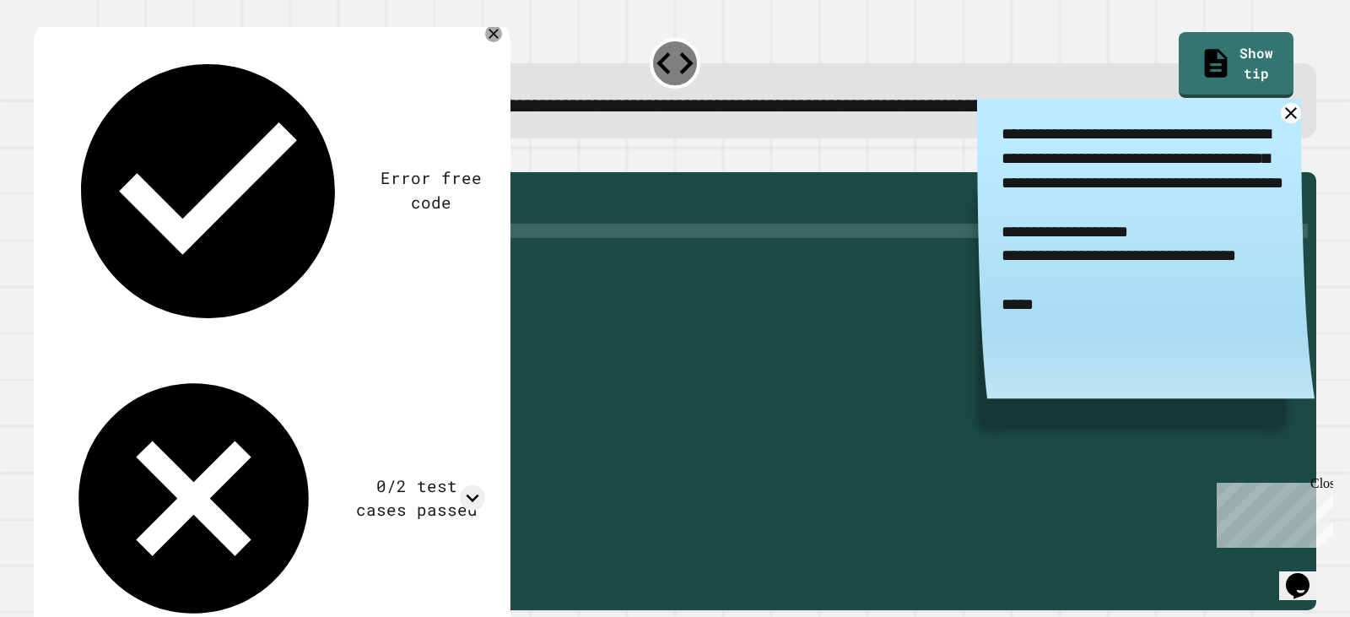
click at [326, 298] on div "public static int myFunction ( String mysteryString ) { // Fill in the code... …" at bounding box center [688, 353] width 1240 height 344
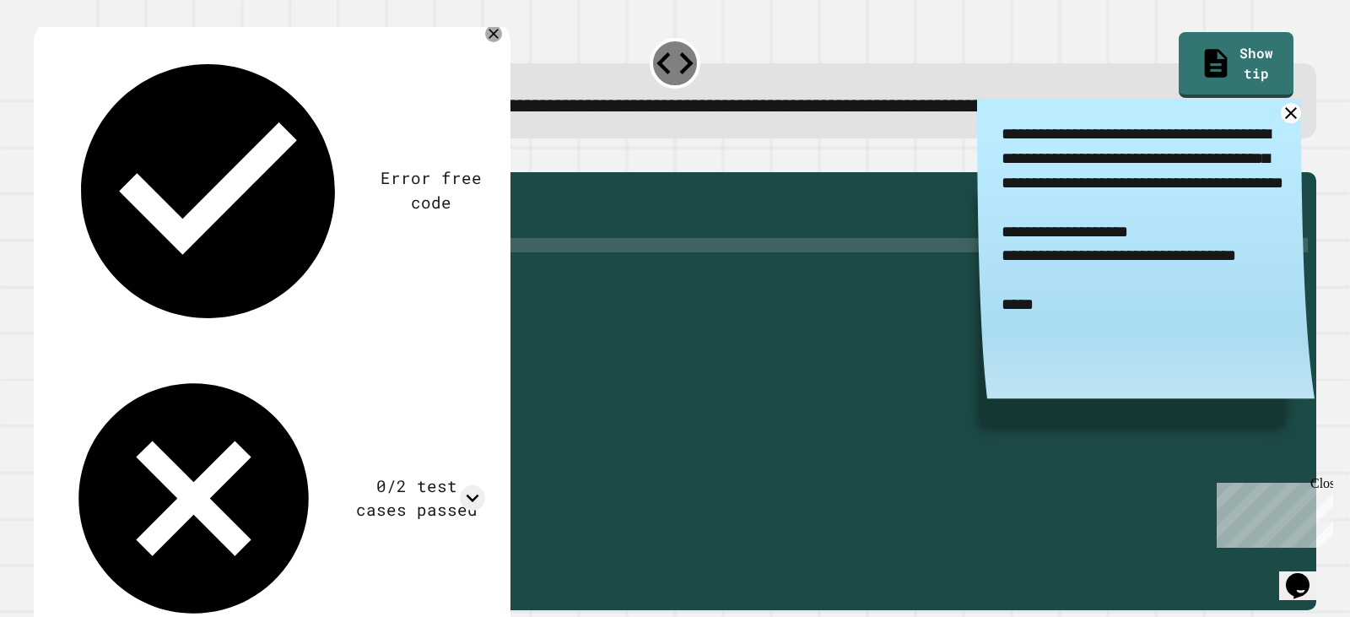
scroll to position [0, 18]
click at [42, 158] on icon "button" at bounding box center [42, 158] width 0 height 0
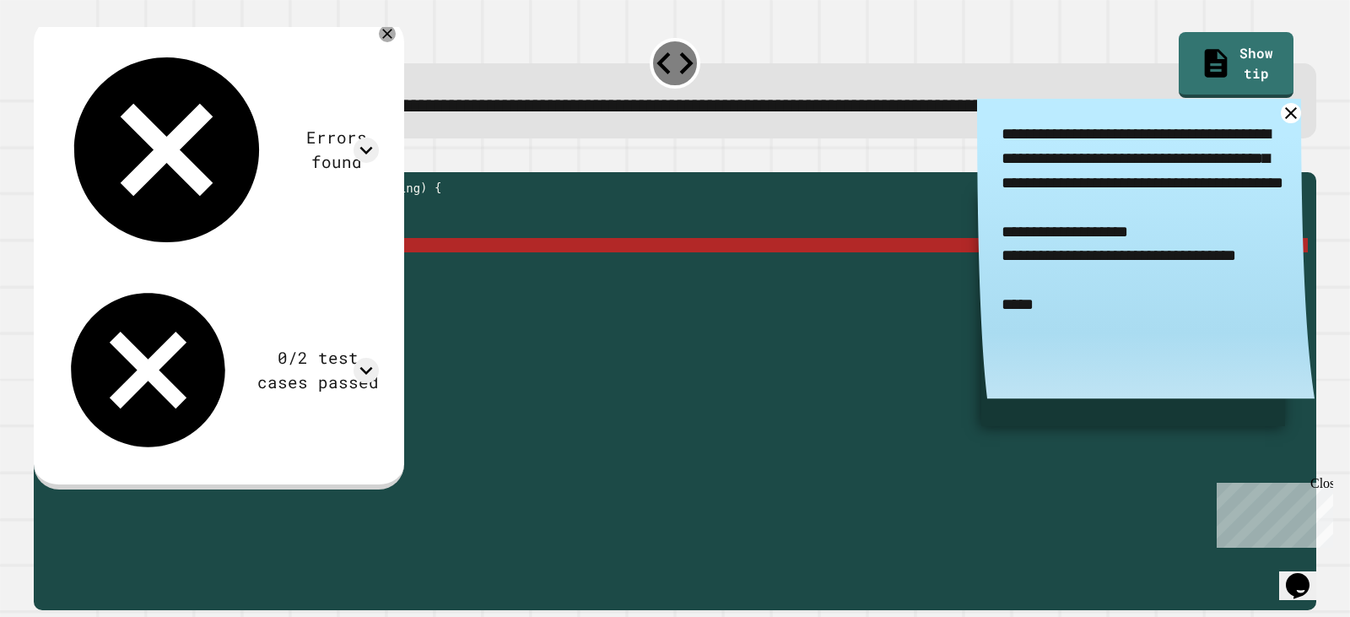
drag, startPoint x: 387, startPoint y: 309, endPoint x: 376, endPoint y: 453, distance: 144.7
click at [388, 309] on div "public static int myFunction ( String mysteryString ) { // Fill in the code... …" at bounding box center [688, 353] width 1240 height 344
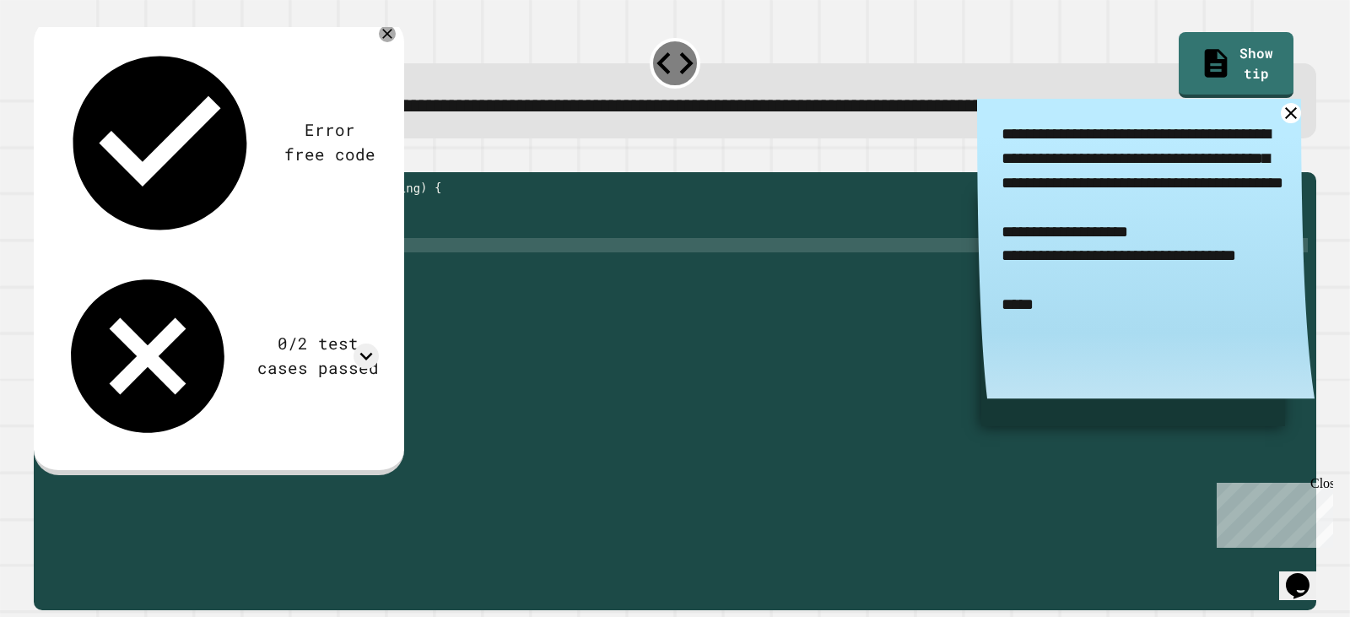
scroll to position [0, 19]
type textarea "**********"
click at [42, 158] on icon "button" at bounding box center [42, 158] width 0 height 0
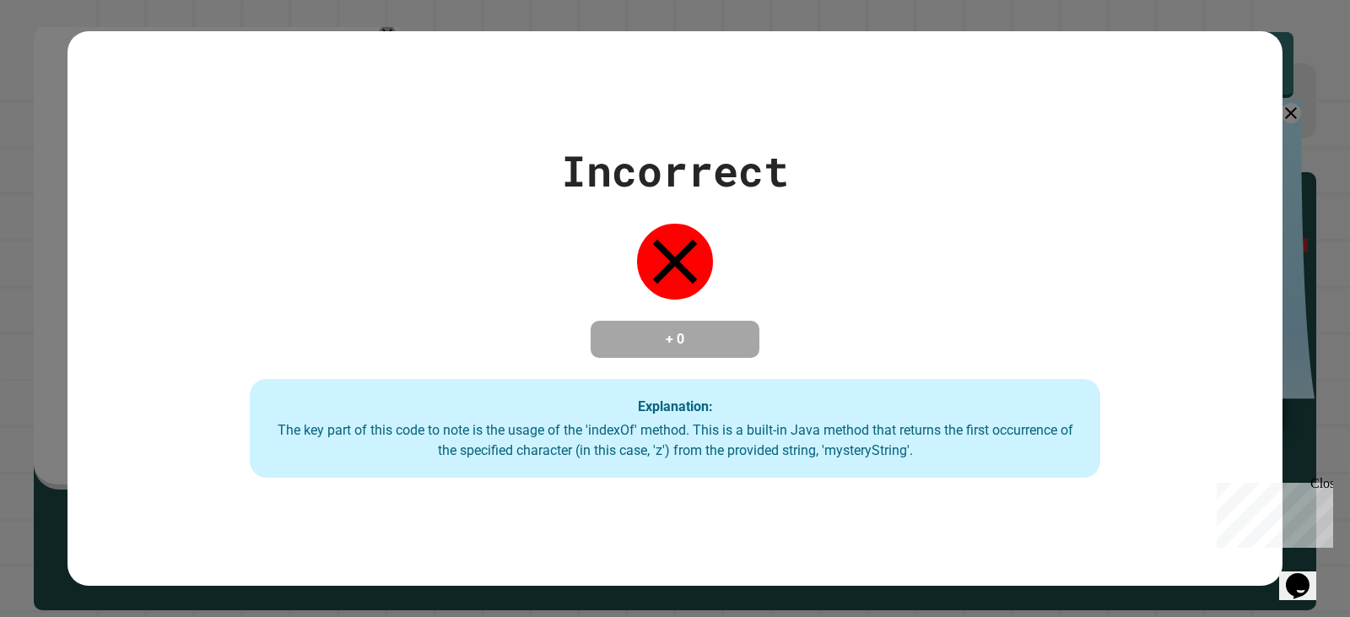
click at [1036, 157] on div "Incorrect + 0 Explanation: The key part of this code to note is the usage of th…" at bounding box center [675, 308] width 1215 height 339
